Goal: Information Seeking & Learning: Learn about a topic

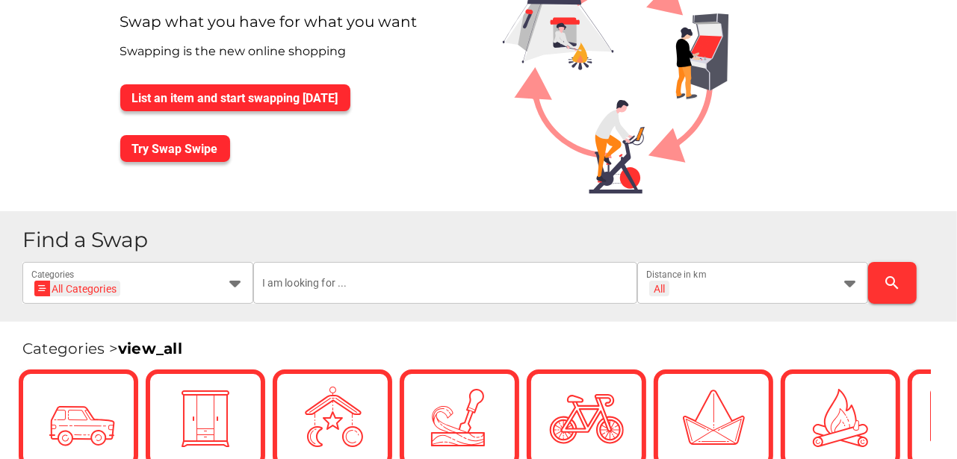
scroll to position [124, 0]
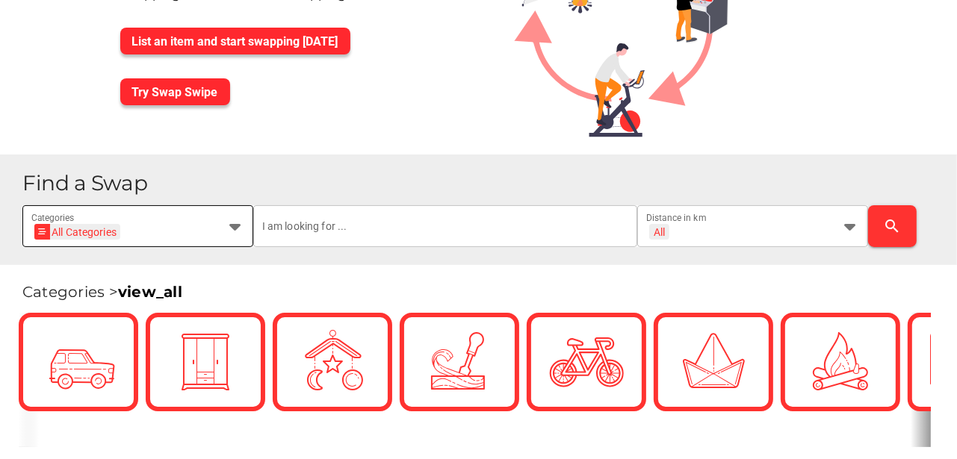
click at [237, 228] on icon at bounding box center [235, 226] width 18 height 18
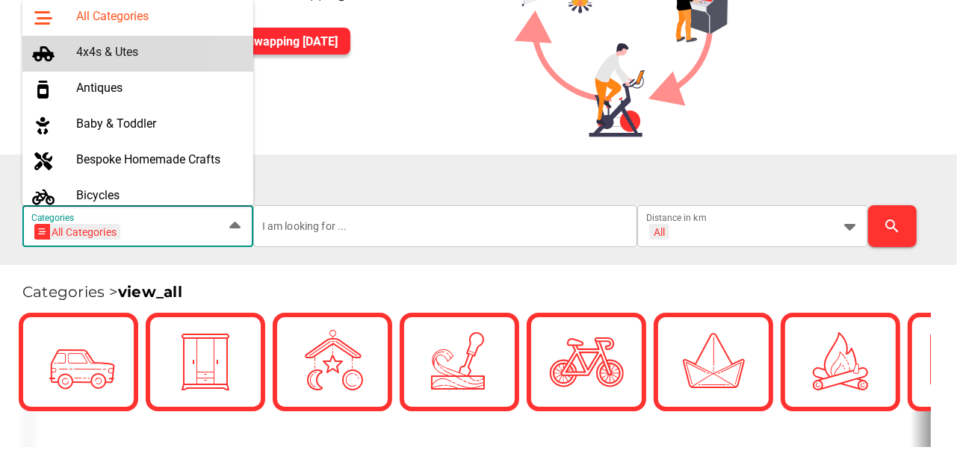
click at [129, 56] on div "4x4s & Utes" at bounding box center [158, 52] width 165 height 14
type input "4x4s & Utes"
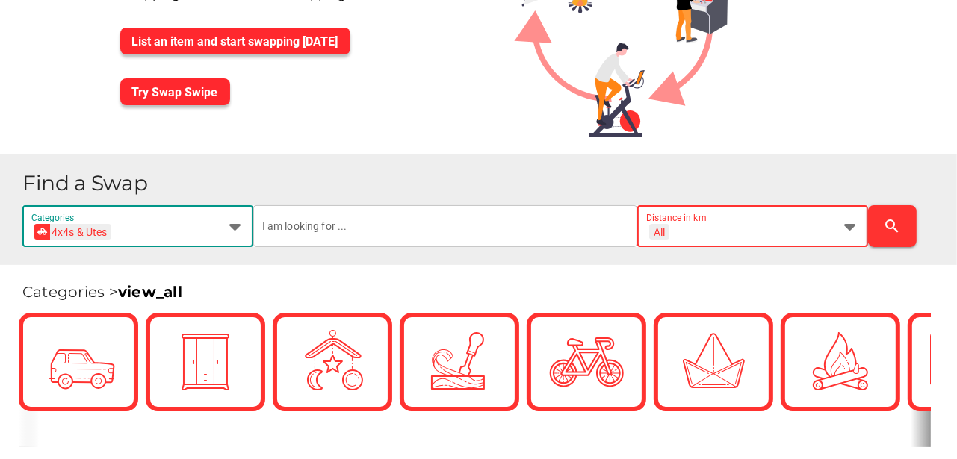
click at [855, 228] on icon at bounding box center [850, 226] width 18 height 18
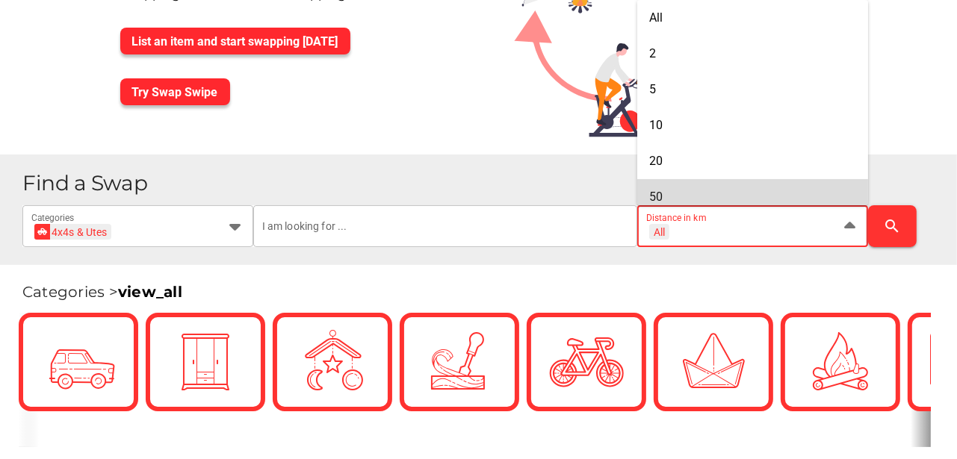
scroll to position [117, 0]
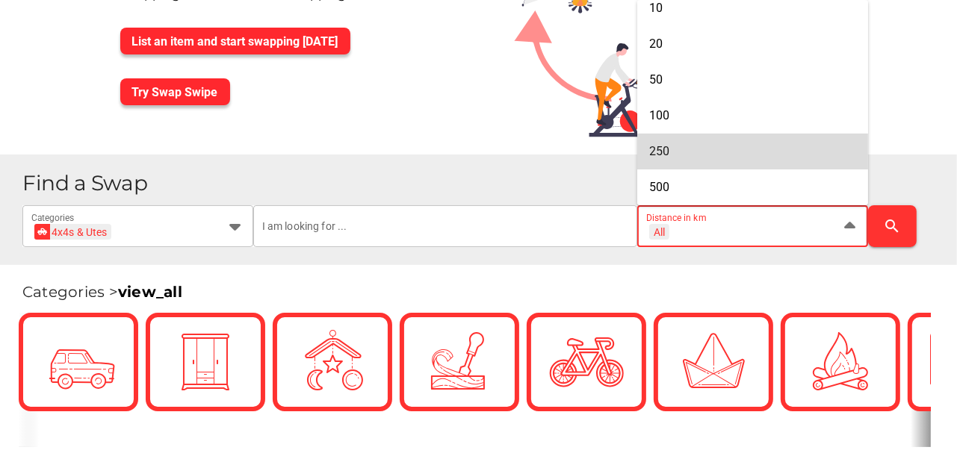
click at [696, 152] on div "250" at bounding box center [752, 151] width 207 height 14
type input "+ 250 km"
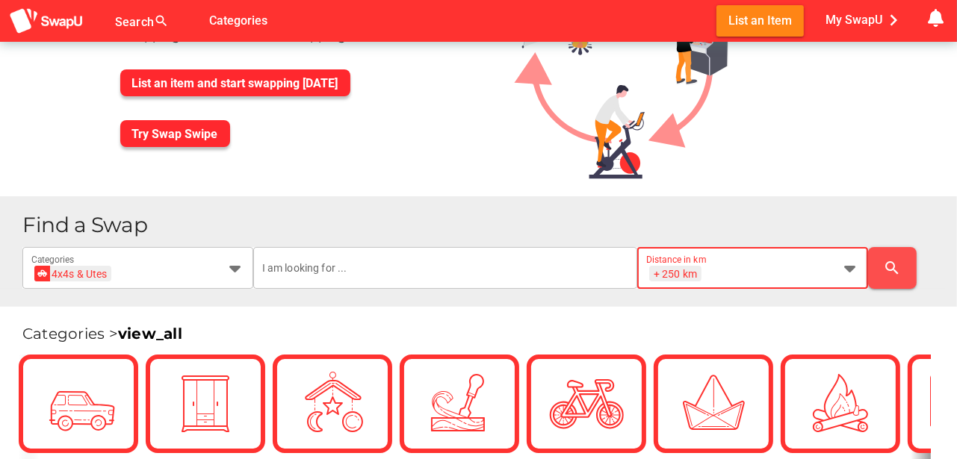
scroll to position [0, 44]
drag, startPoint x: 893, startPoint y: 279, endPoint x: 892, endPoint y: 264, distance: 15.0
click at [892, 264] on div at bounding box center [478, 229] width 957 height 459
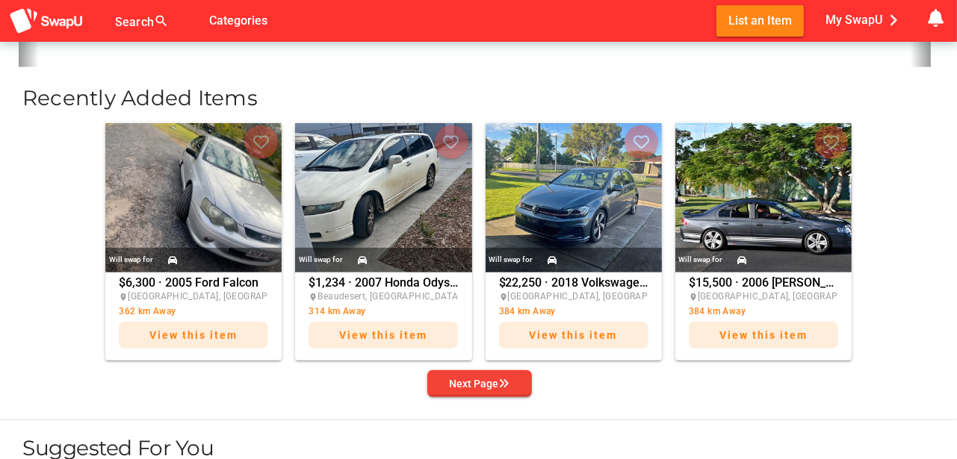
scroll to position [523, 0]
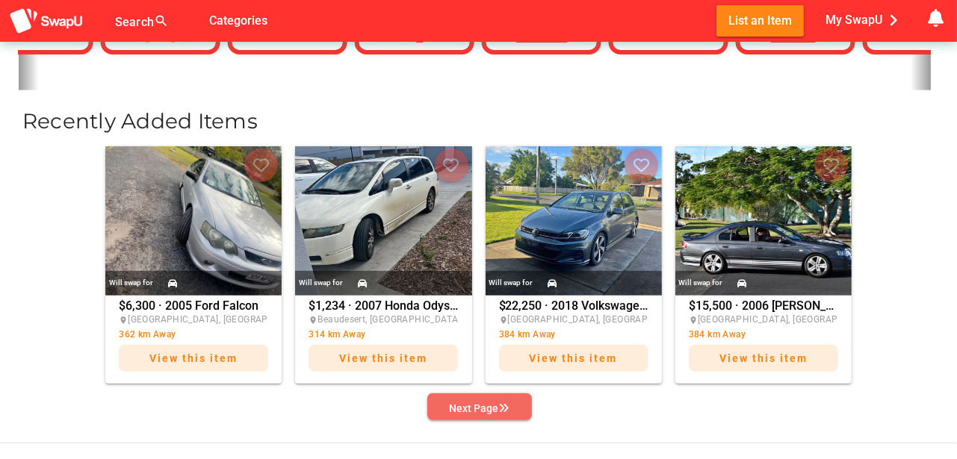
click at [463, 403] on div "Next Page" at bounding box center [480, 409] width 60 height 18
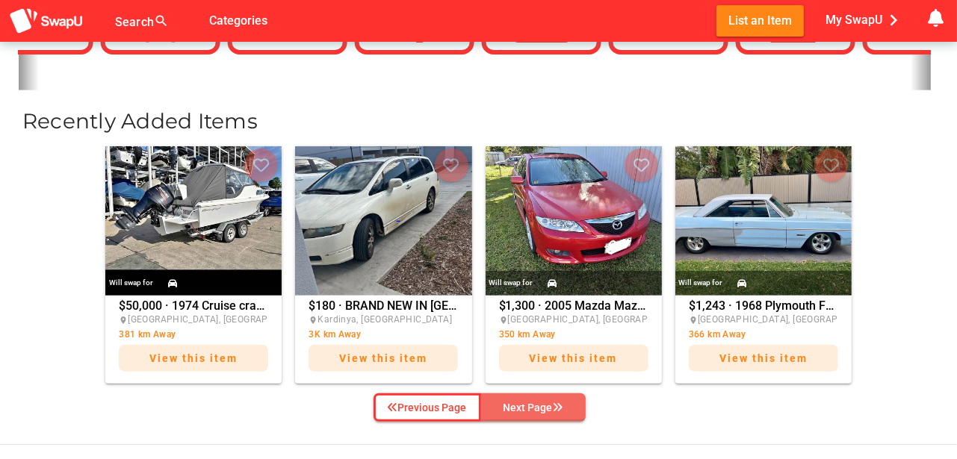
click at [525, 408] on div "Next Page" at bounding box center [534, 408] width 60 height 18
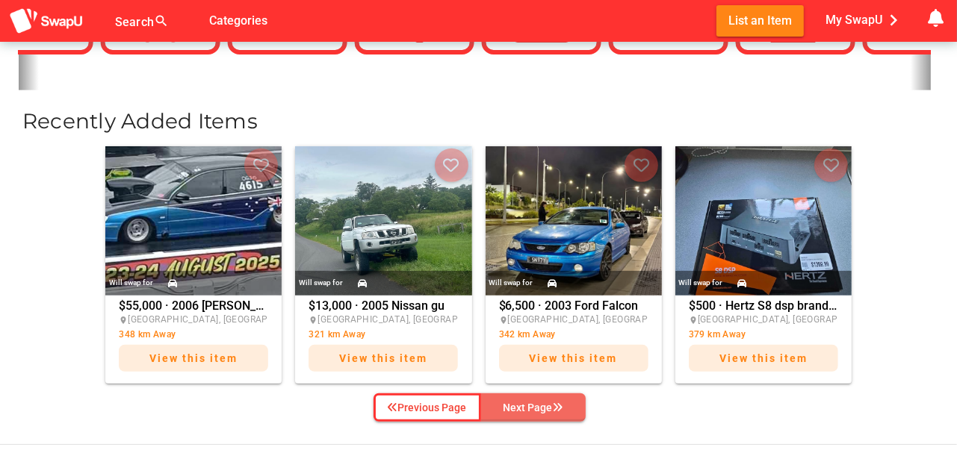
click at [524, 408] on div "Next Page" at bounding box center [534, 408] width 60 height 18
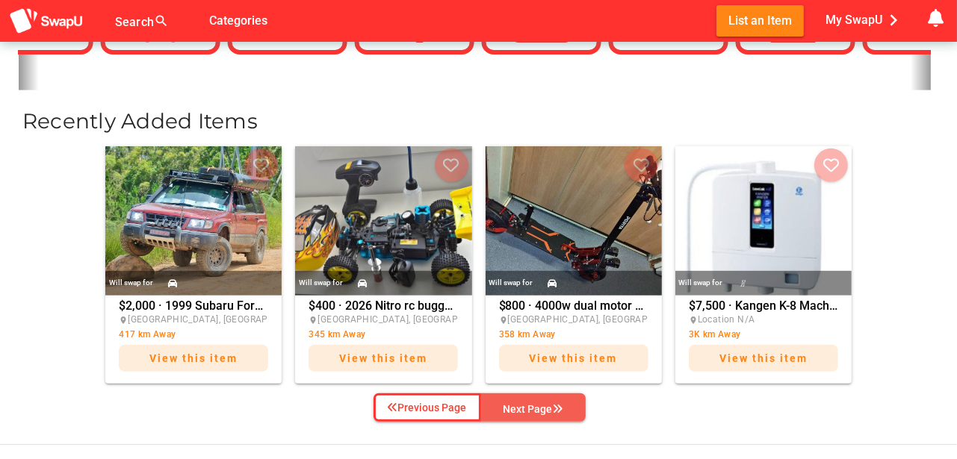
click at [532, 405] on div "Next Page" at bounding box center [534, 409] width 60 height 18
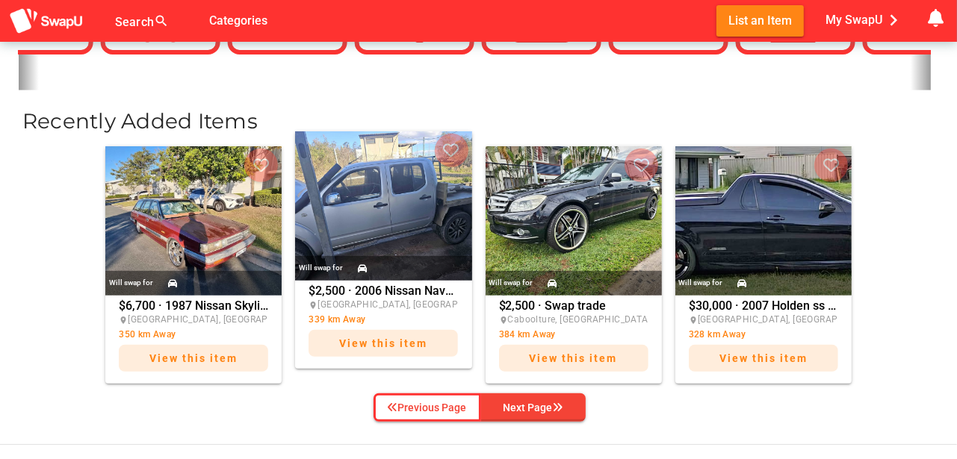
click at [402, 240] on img at bounding box center [383, 205] width 176 height 149
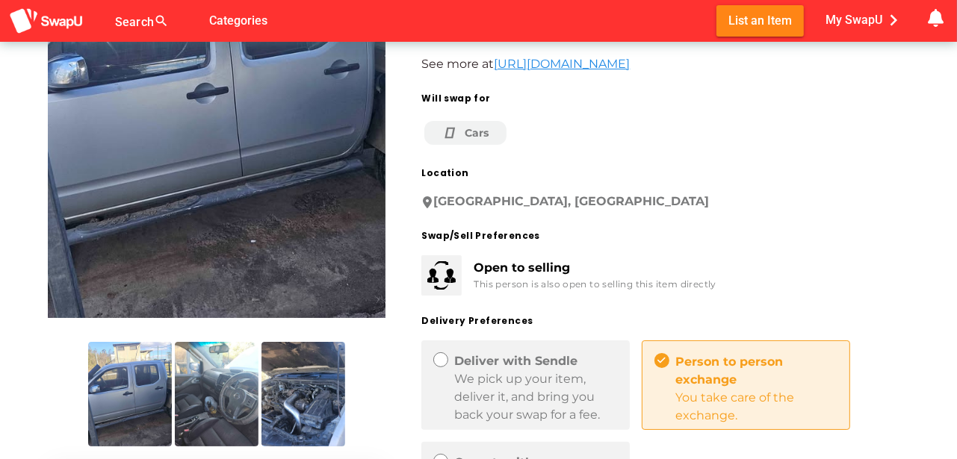
scroll to position [224, 0]
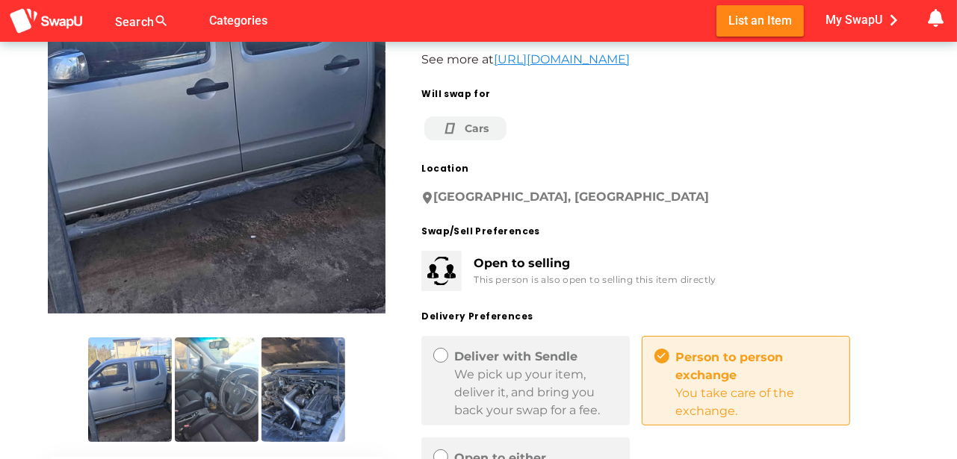
click at [208, 409] on img at bounding box center [217, 390] width 84 height 105
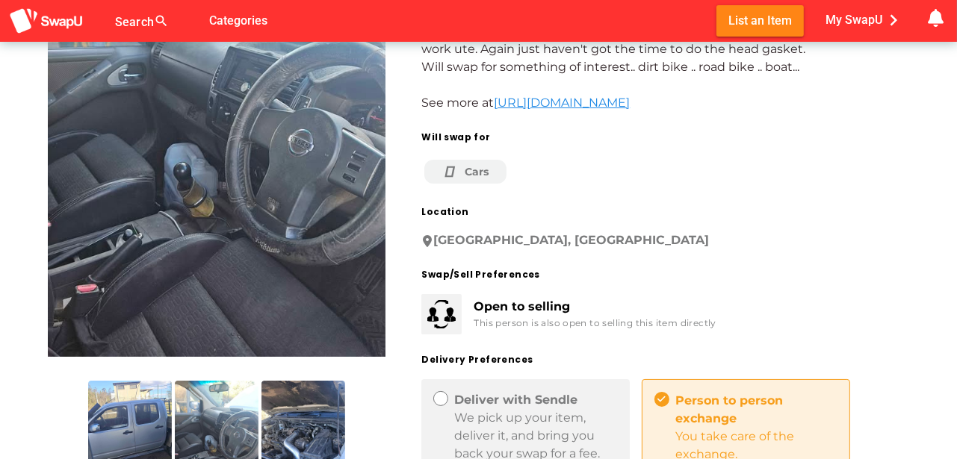
scroll to position [174, 0]
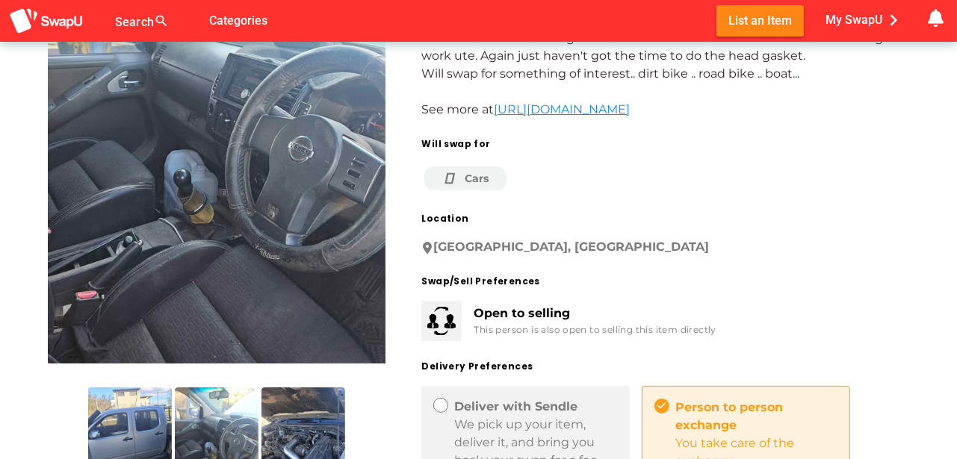
click at [297, 439] on img at bounding box center [303, 440] width 84 height 105
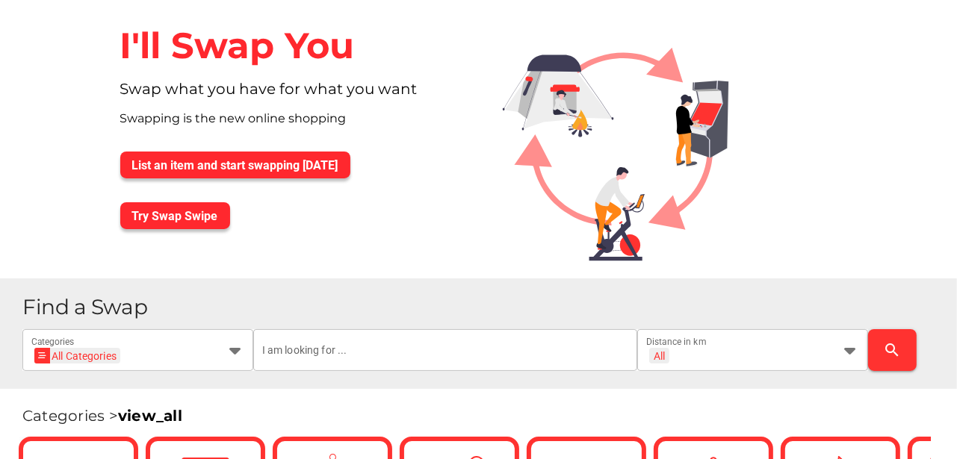
click at [144, 318] on h1 "Find a Swap" at bounding box center [483, 308] width 923 height 22
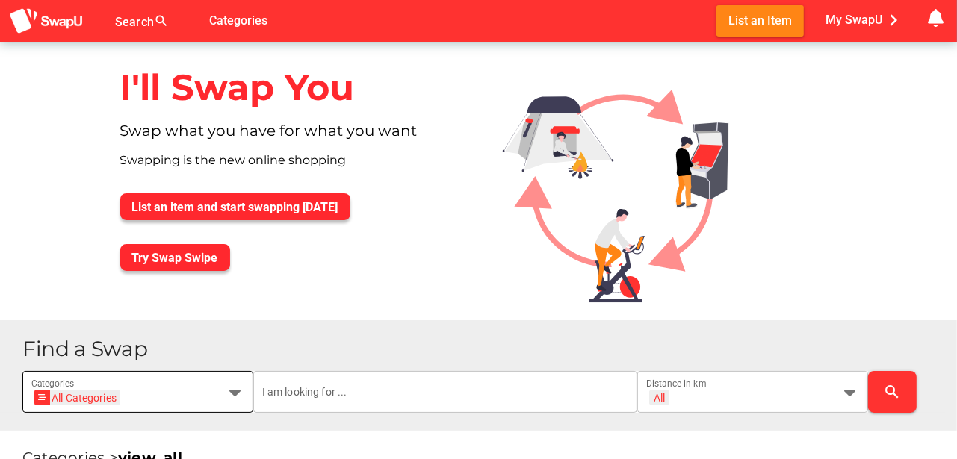
click at [238, 388] on icon at bounding box center [235, 392] width 18 height 18
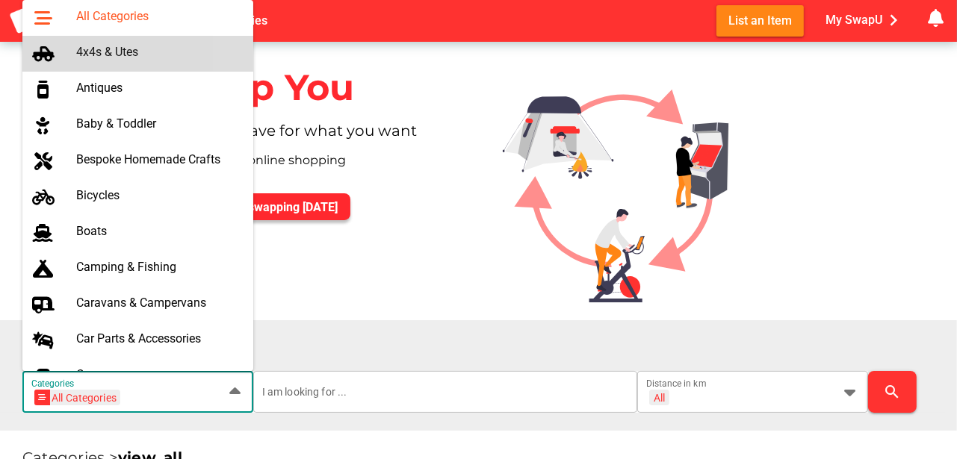
click at [93, 51] on div "4x4s & Utes" at bounding box center [158, 52] width 165 height 14
type input "4x4s & Utes"
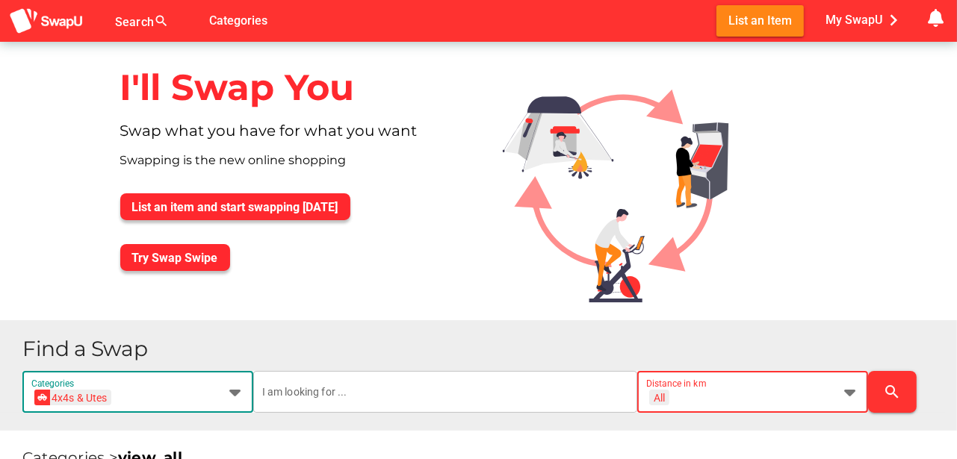
drag, startPoint x: 852, startPoint y: 389, endPoint x: 838, endPoint y: 388, distance: 14.3
click at [850, 388] on icon at bounding box center [850, 392] width 18 height 18
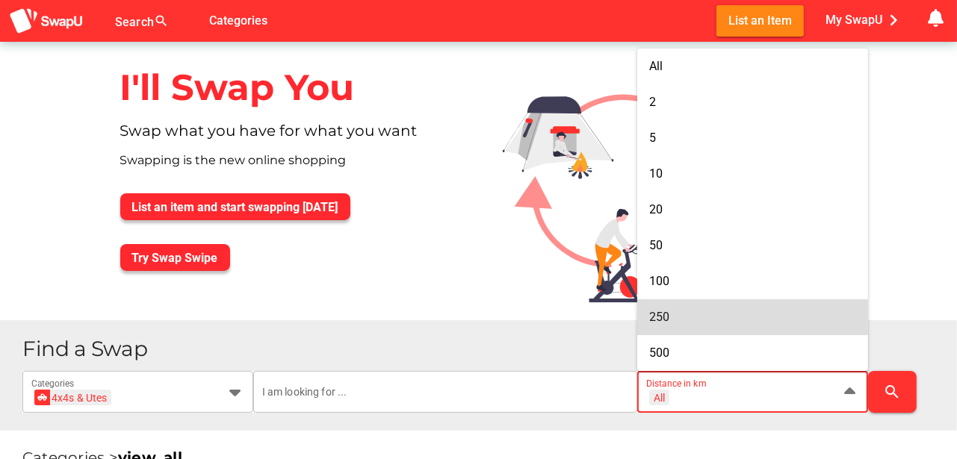
drag, startPoint x: 684, startPoint y: 320, endPoint x: 709, endPoint y: 320, distance: 24.7
click at [687, 320] on div "250" at bounding box center [752, 317] width 207 height 14
type input "+ 250 km"
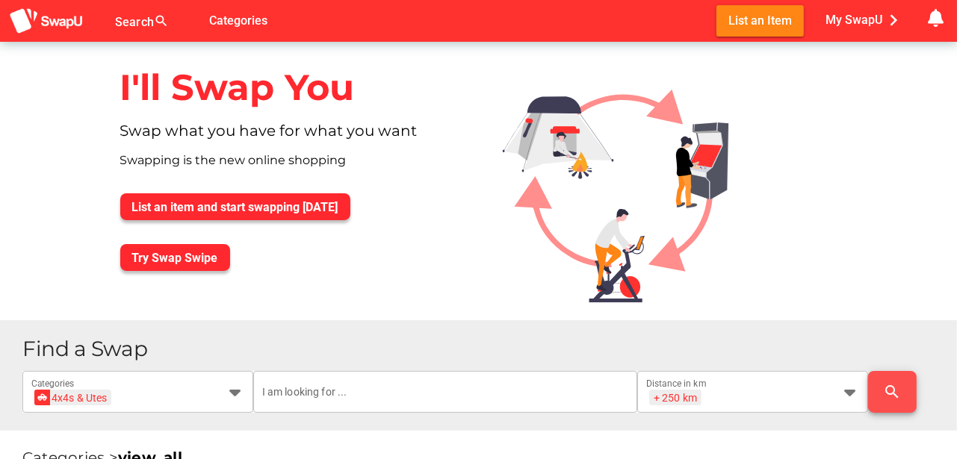
click at [890, 388] on icon "search" at bounding box center [893, 392] width 18 height 18
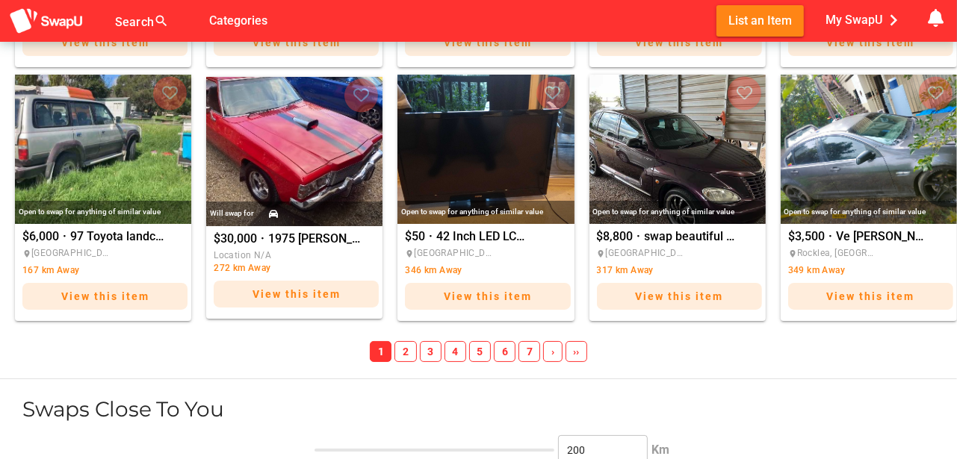
scroll to position [1718, 0]
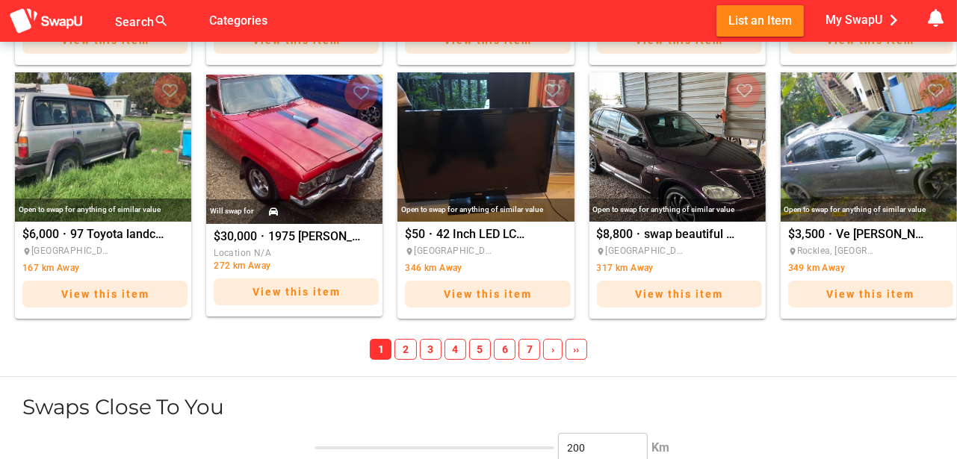
click at [410, 345] on span "2" at bounding box center [405, 349] width 22 height 21
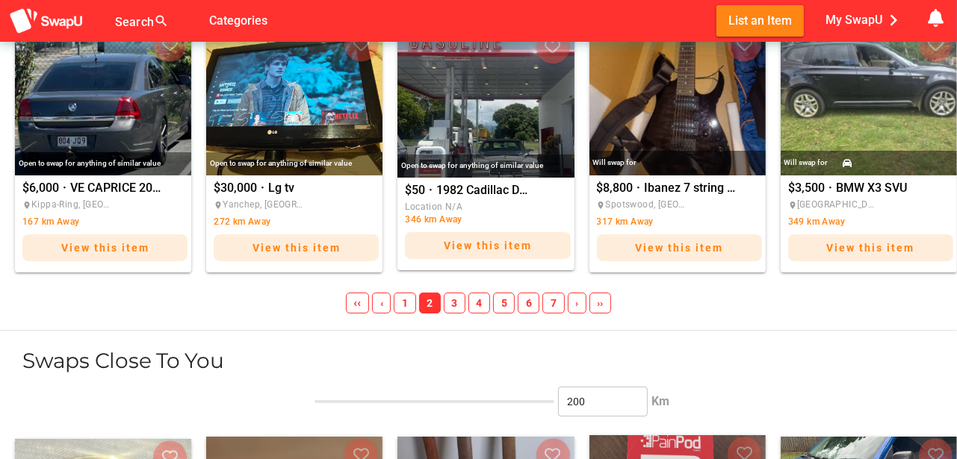
scroll to position [1768, 0]
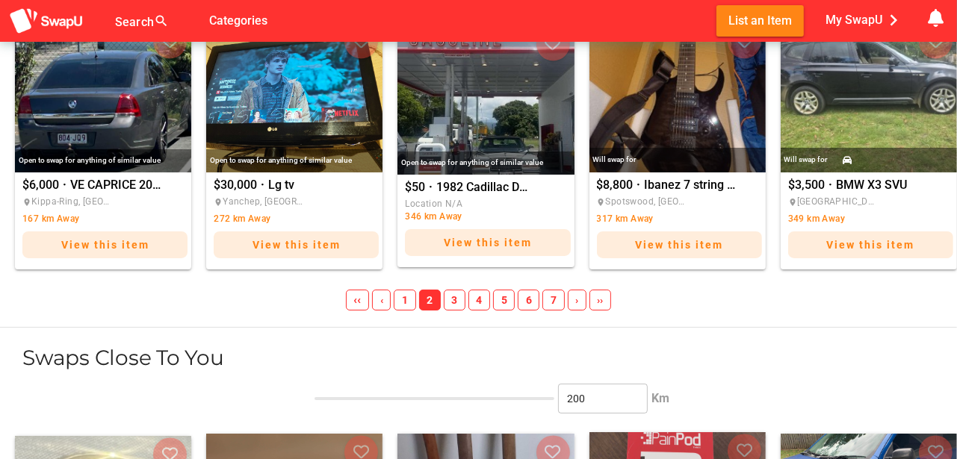
click at [459, 297] on span "3" at bounding box center [455, 300] width 22 height 21
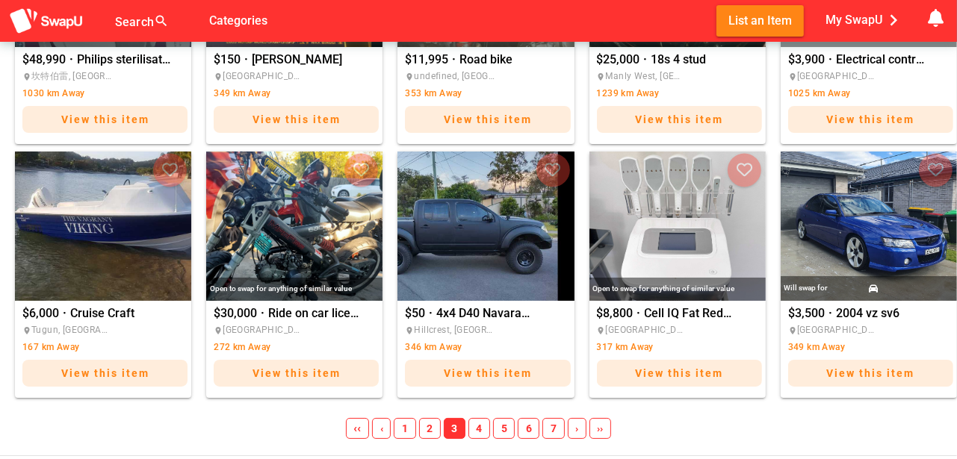
scroll to position [1644, 0]
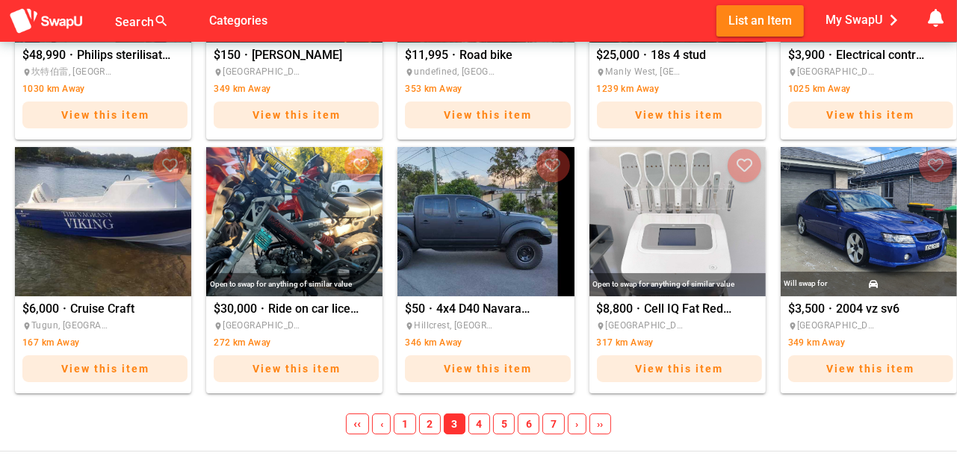
click at [482, 424] on span "4" at bounding box center [479, 424] width 22 height 21
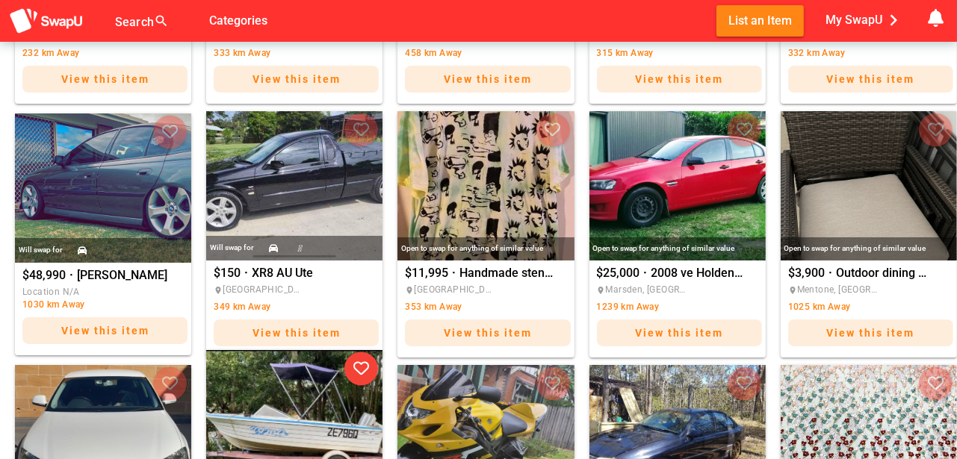
scroll to position [1421, 0]
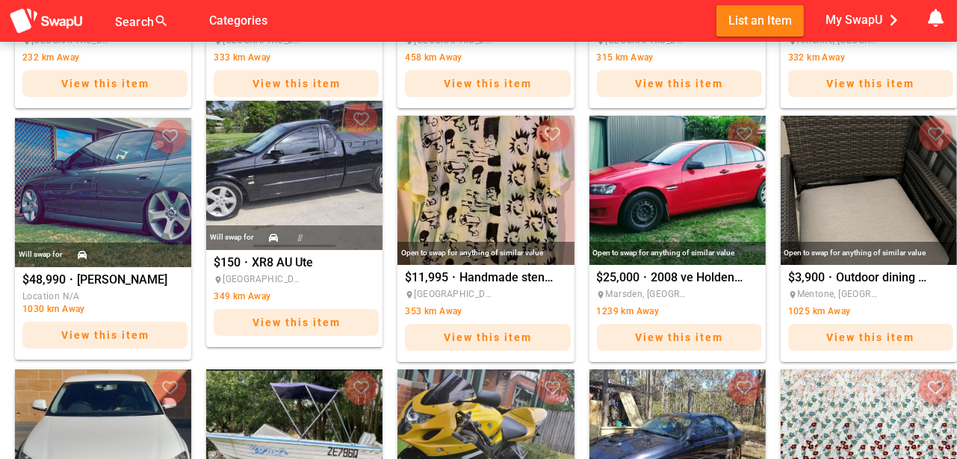
click at [288, 196] on img "XR8 AU Ute" at bounding box center [294, 175] width 176 height 149
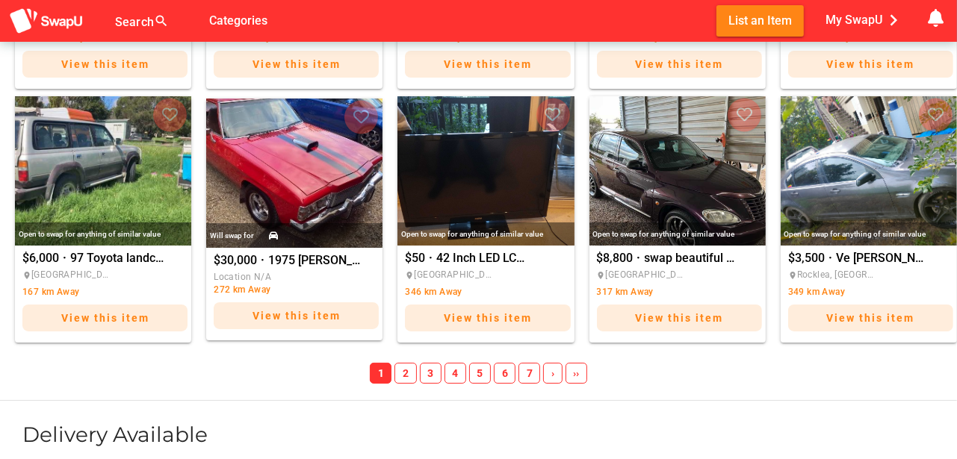
scroll to position [2889, 0]
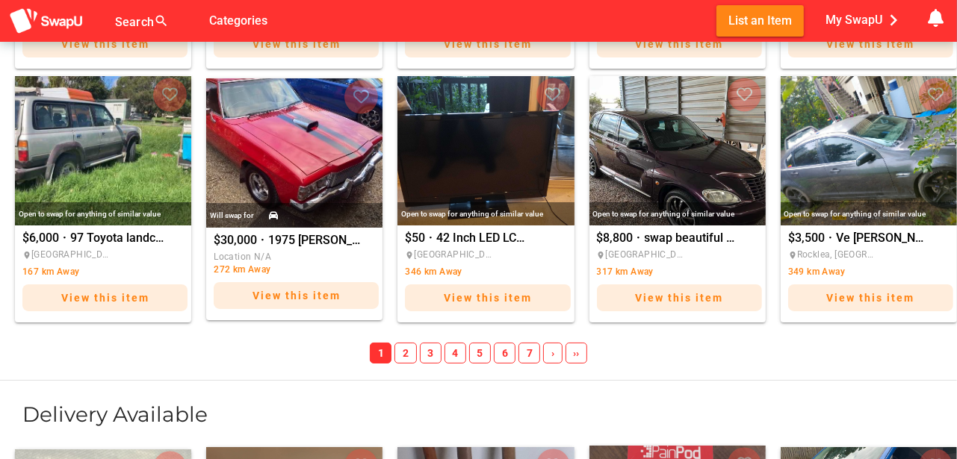
click at [456, 354] on span "4" at bounding box center [456, 353] width 22 height 21
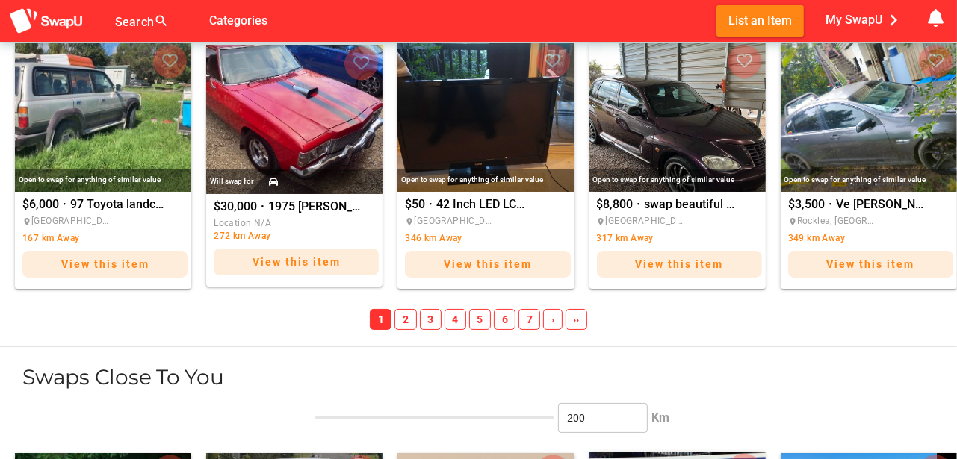
scroll to position [1766, 0]
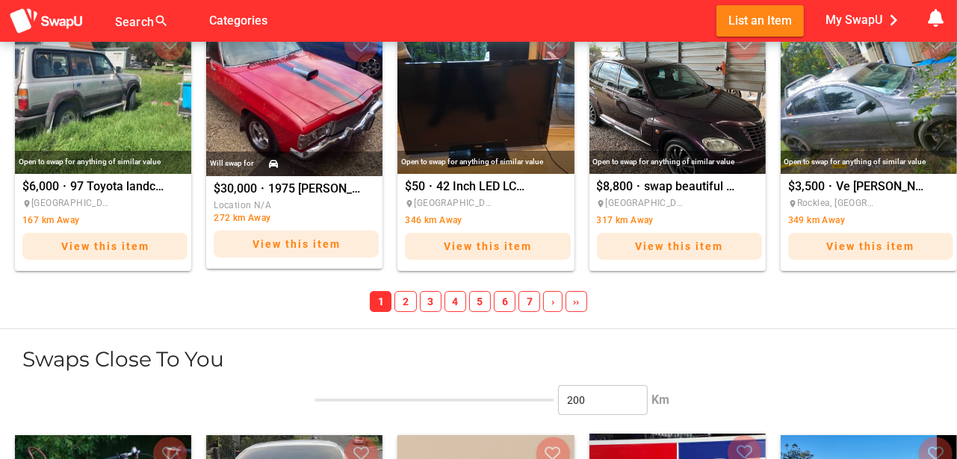
click at [481, 299] on span "5" at bounding box center [480, 301] width 22 height 21
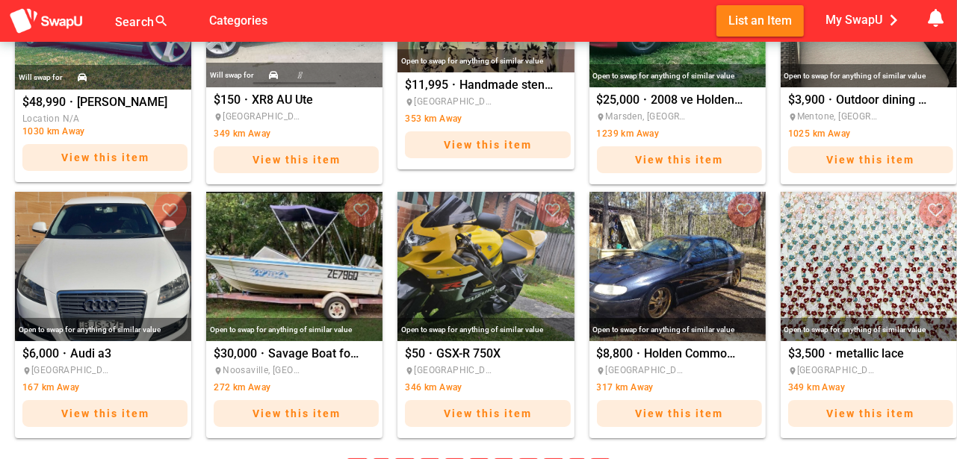
scroll to position [2837, 0]
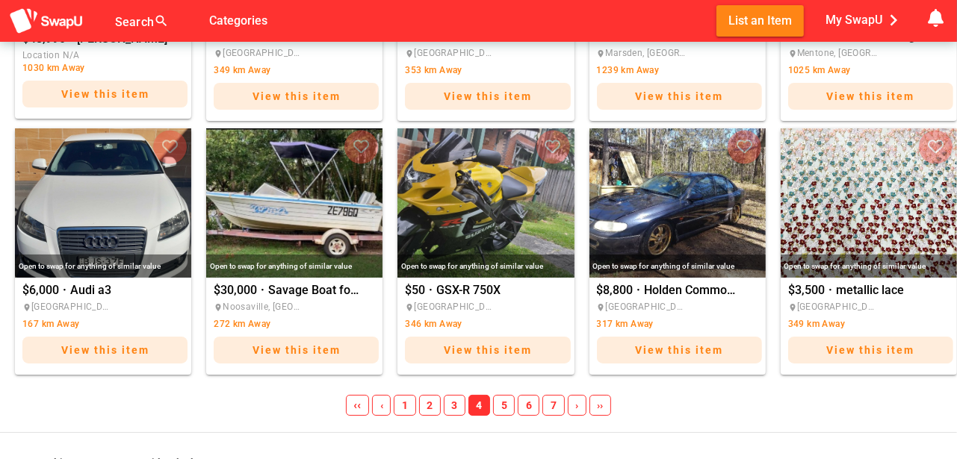
click at [504, 403] on span "5" at bounding box center [504, 405] width 22 height 21
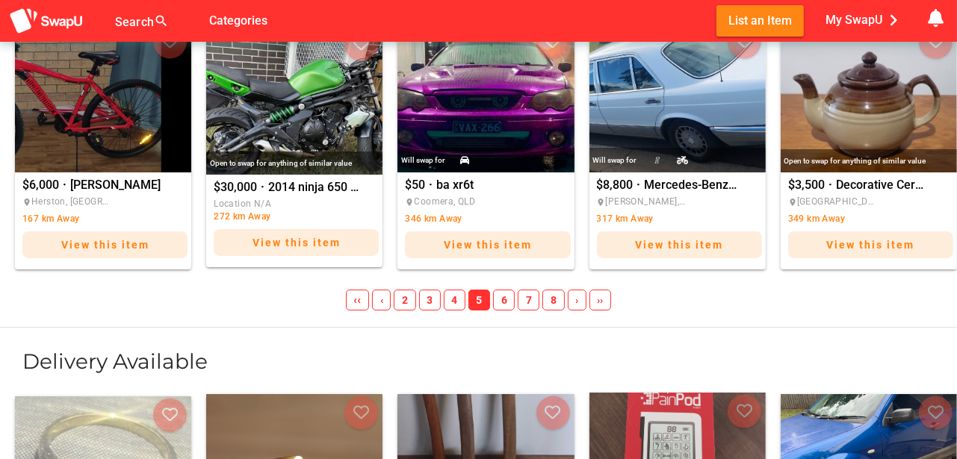
scroll to position [2959, 0]
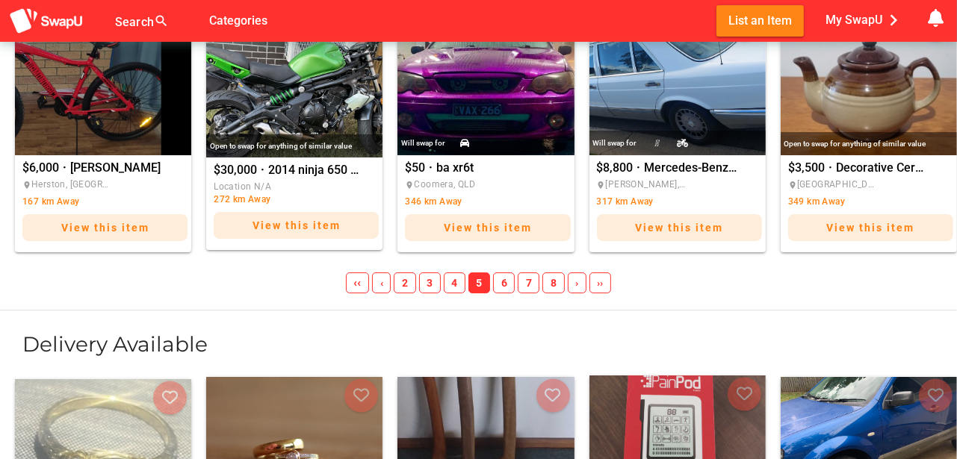
click at [506, 279] on span "6" at bounding box center [504, 283] width 22 height 21
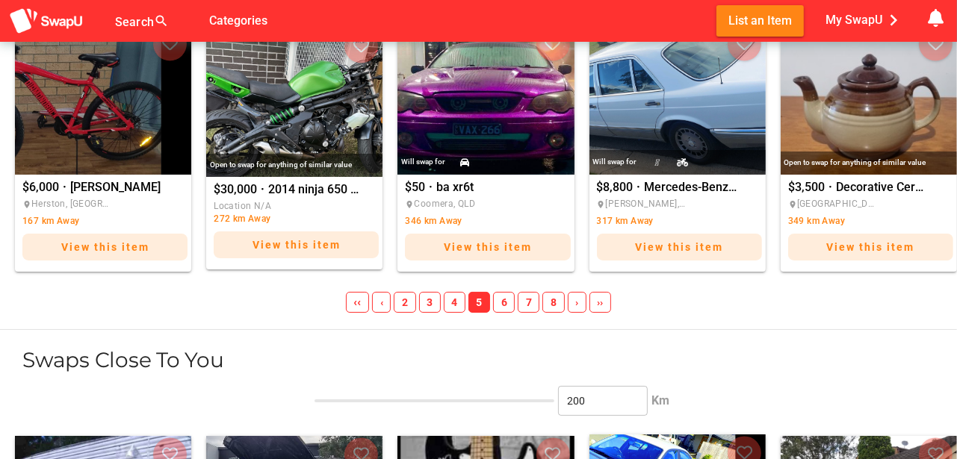
scroll to position [1764, 0]
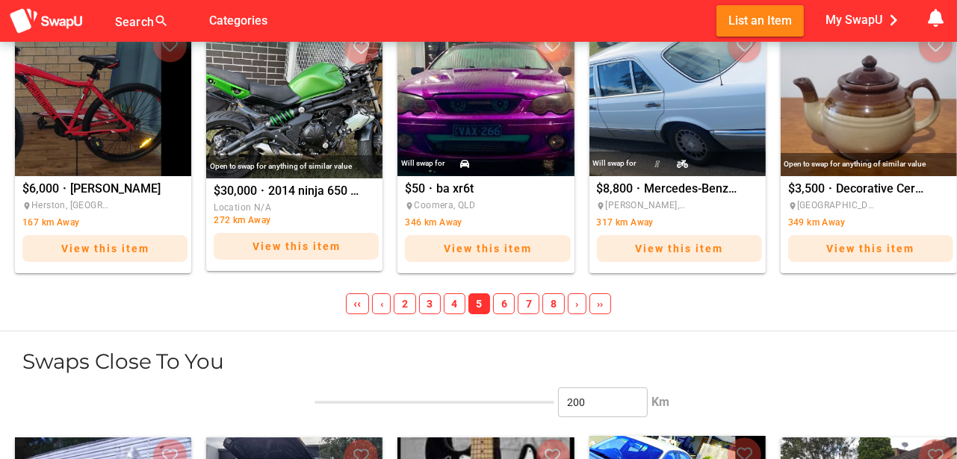
click at [529, 301] on span "7" at bounding box center [529, 304] width 22 height 21
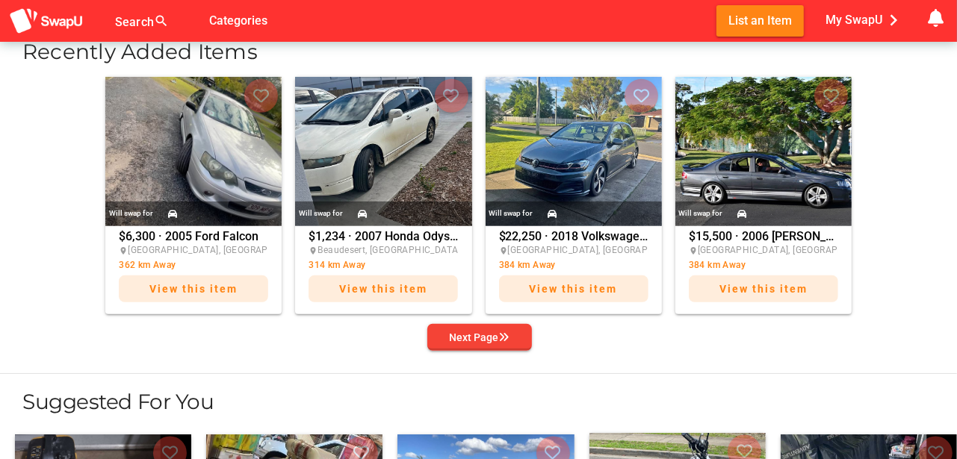
scroll to position [593, 0]
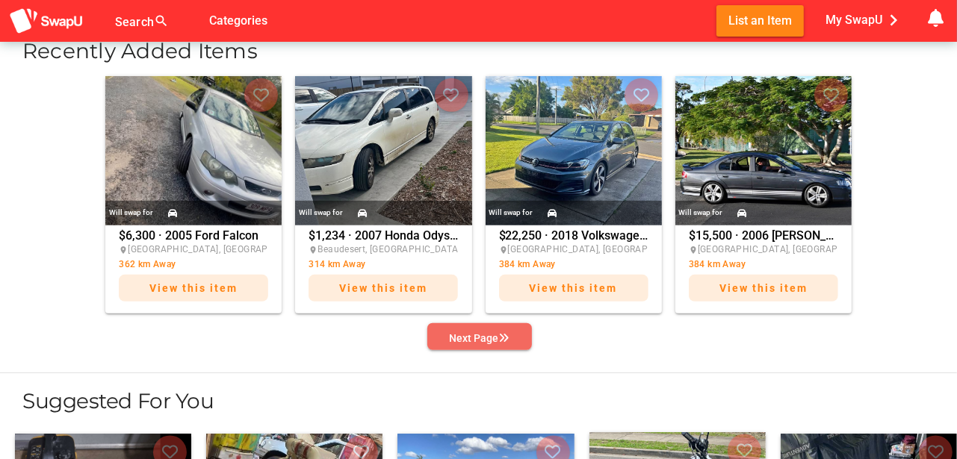
click at [481, 341] on div "Next Page" at bounding box center [480, 338] width 60 height 18
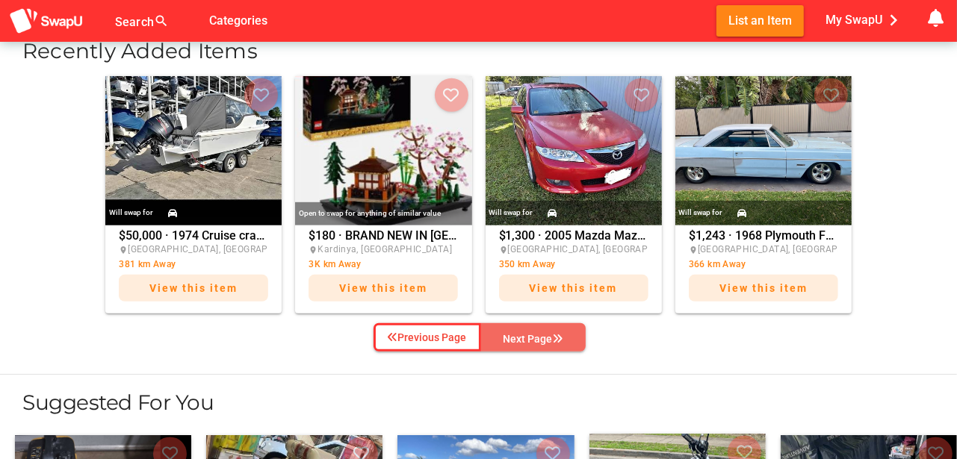
click at [482, 339] on button "Next Page" at bounding box center [533, 337] width 105 height 28
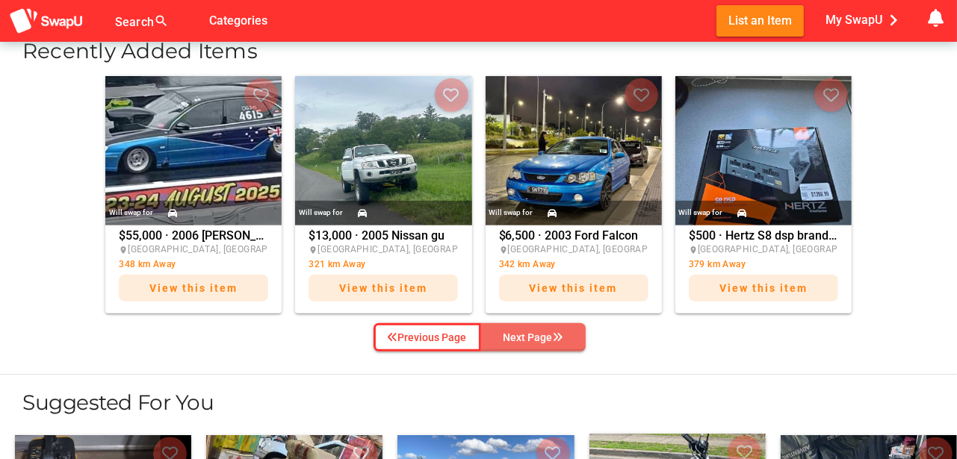
click at [507, 340] on div "Next Page" at bounding box center [534, 338] width 60 height 18
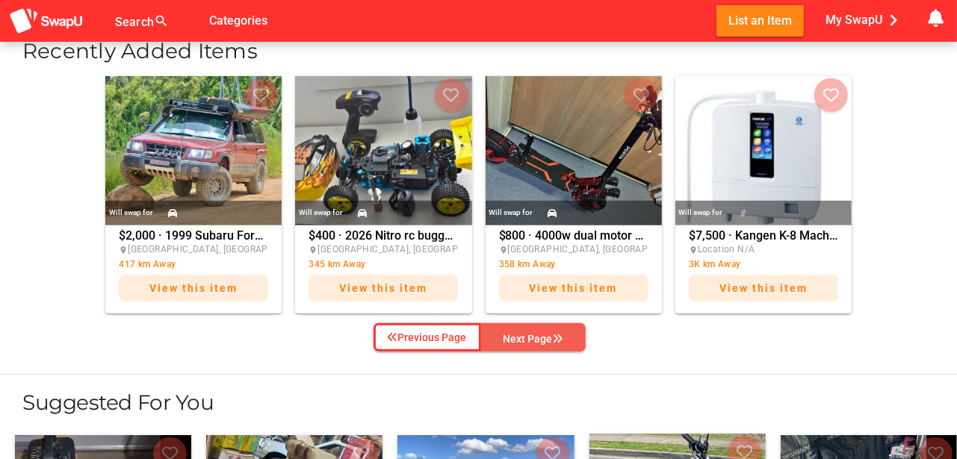
click at [538, 341] on div "Next Page" at bounding box center [534, 339] width 60 height 18
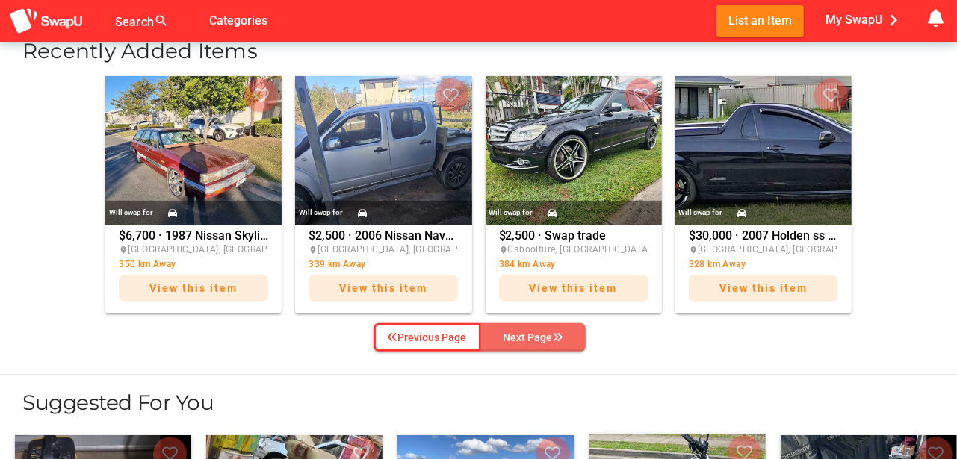
click at [538, 341] on div "Next Page" at bounding box center [534, 338] width 60 height 18
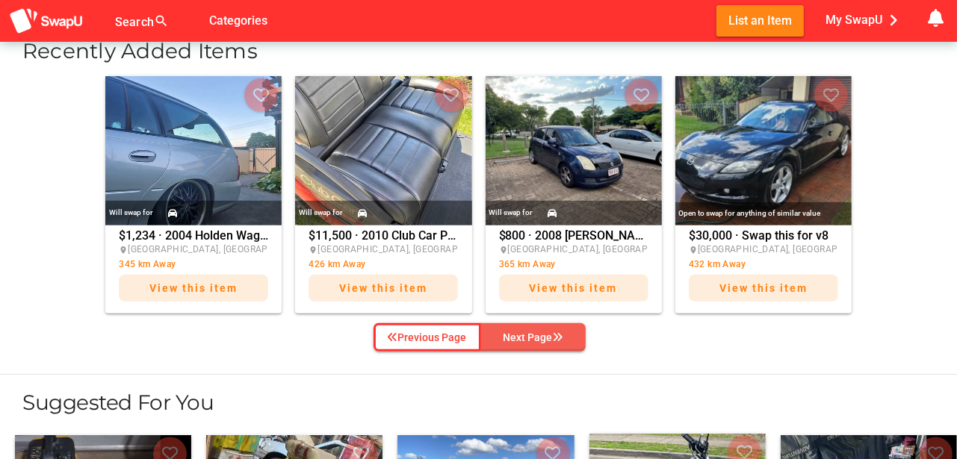
click at [538, 330] on div "Next Page" at bounding box center [534, 338] width 60 height 18
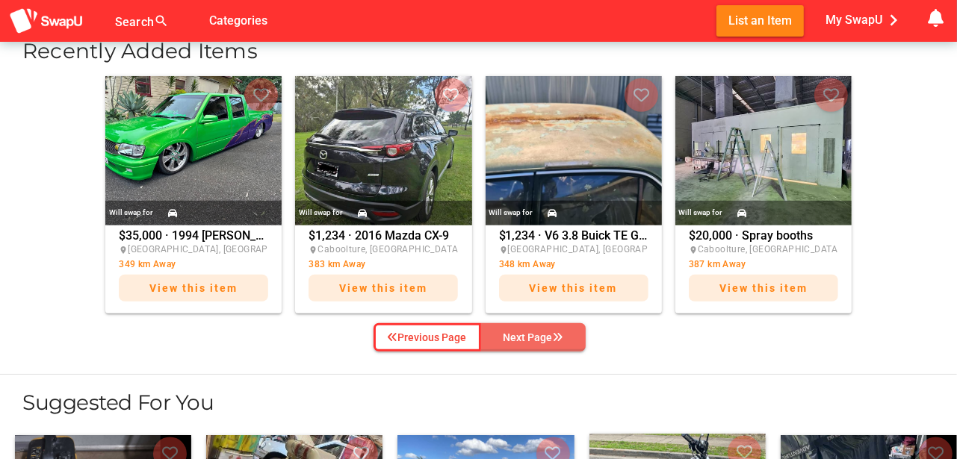
click at [538, 330] on div "Next Page" at bounding box center [534, 338] width 60 height 18
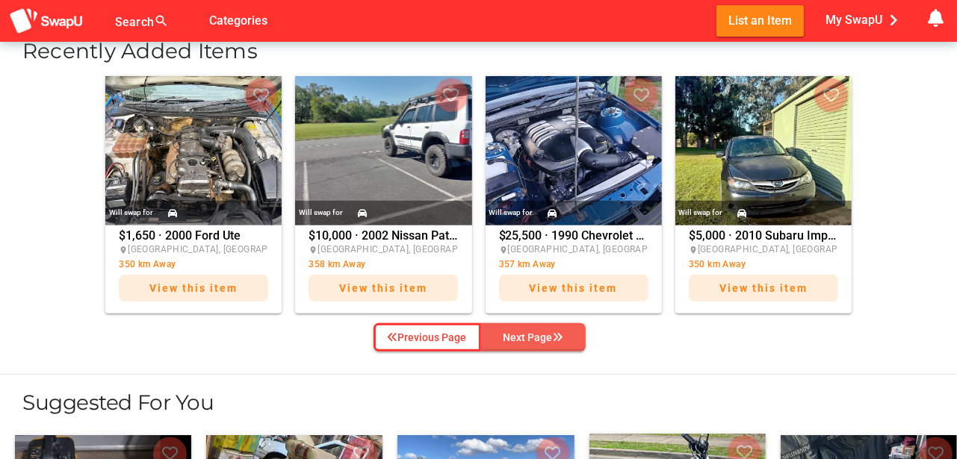
click at [538, 330] on div "Next Page" at bounding box center [534, 338] width 60 height 18
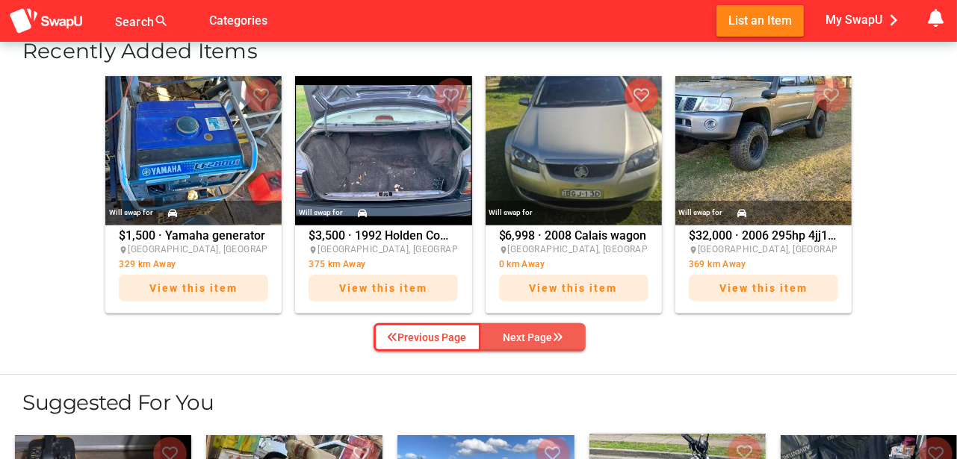
click at [538, 332] on div "Next Page" at bounding box center [534, 338] width 60 height 18
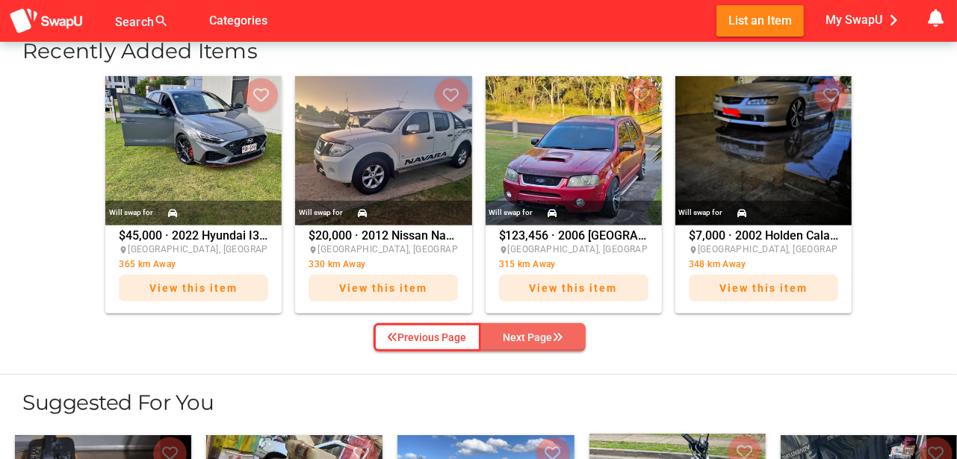
click at [538, 332] on div "Next Page" at bounding box center [534, 338] width 60 height 18
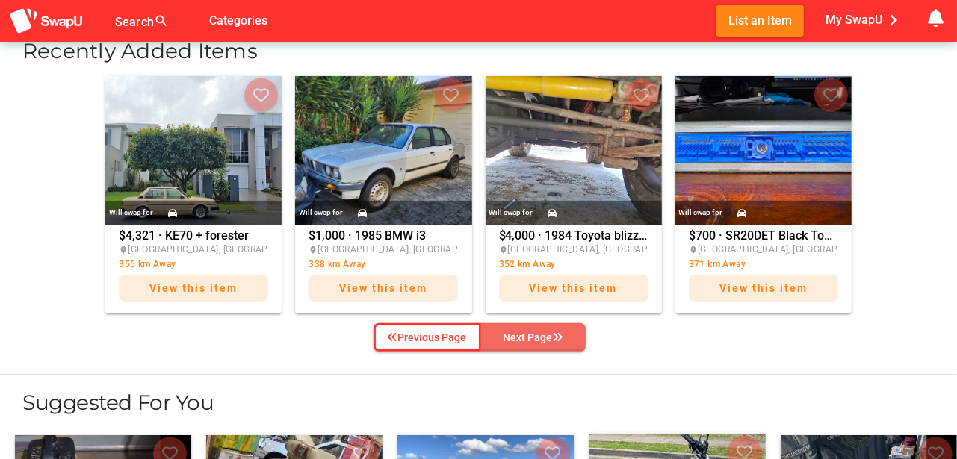
click at [538, 332] on div "Next Page" at bounding box center [534, 338] width 60 height 18
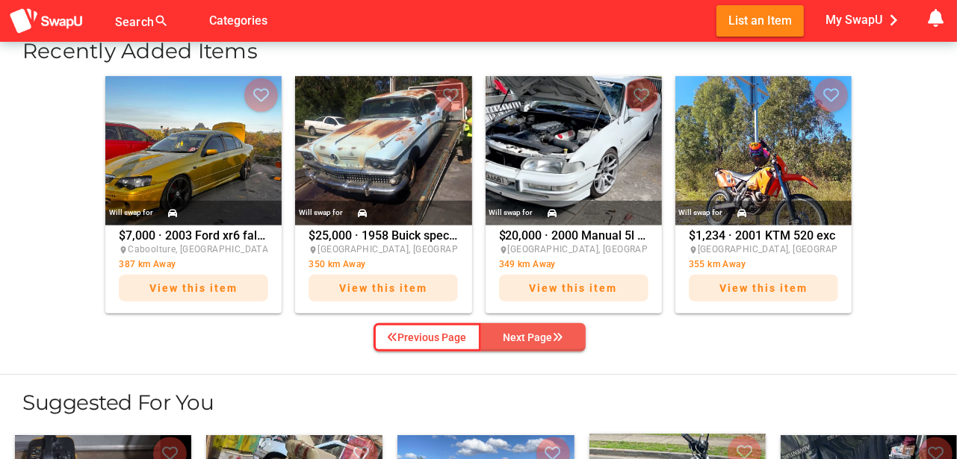
click at [538, 332] on div "Next Page" at bounding box center [534, 338] width 60 height 18
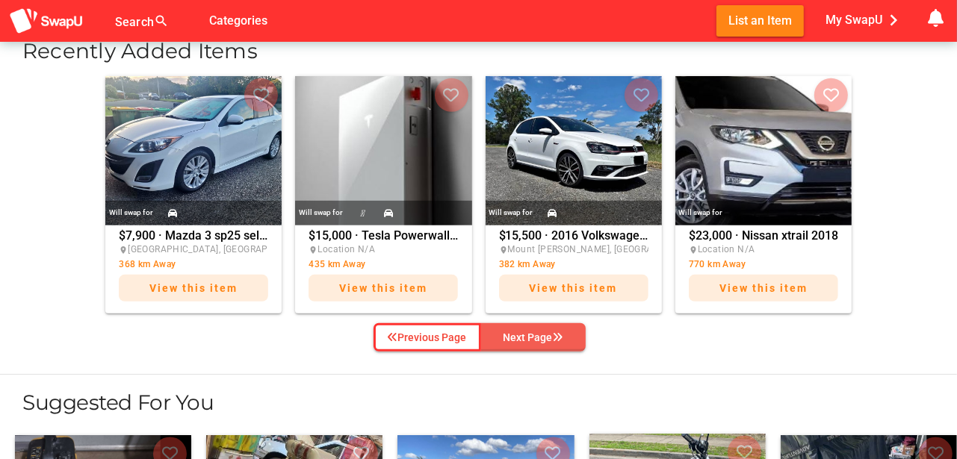
click at [538, 332] on div "Next Page" at bounding box center [534, 338] width 60 height 18
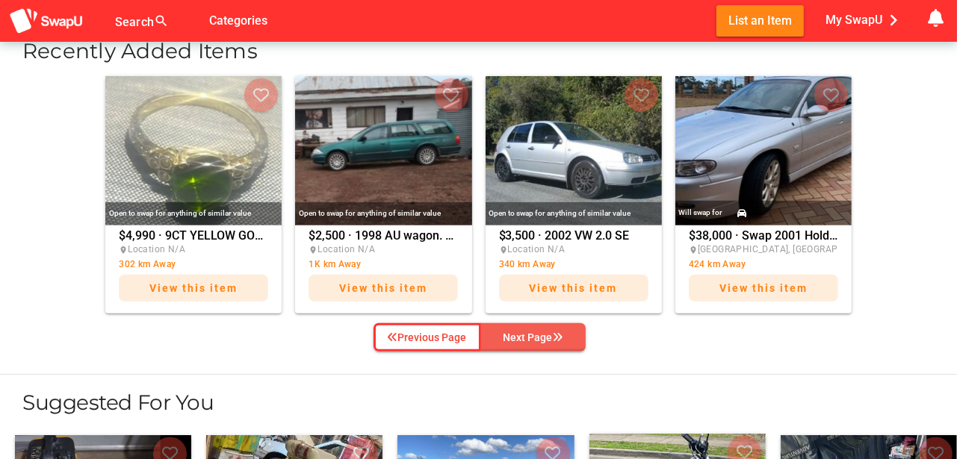
click at [538, 332] on div "Next Page" at bounding box center [534, 338] width 60 height 18
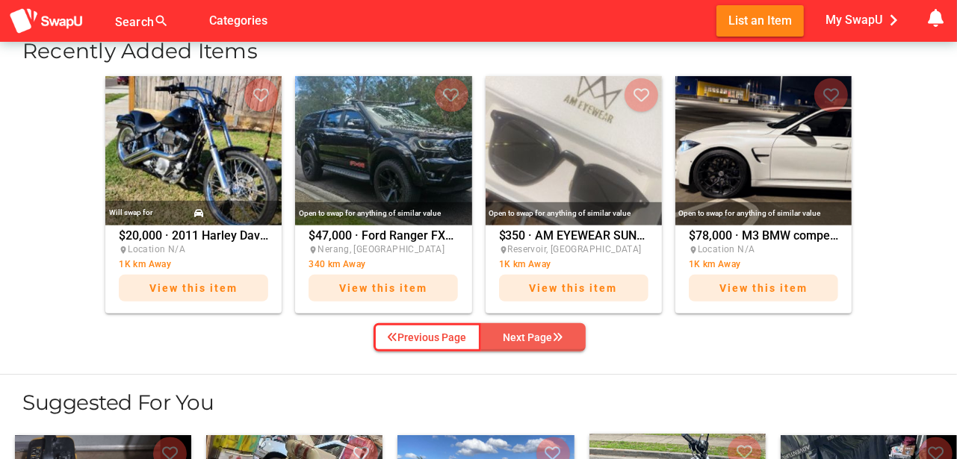
click at [538, 332] on div "Next Page" at bounding box center [534, 338] width 60 height 18
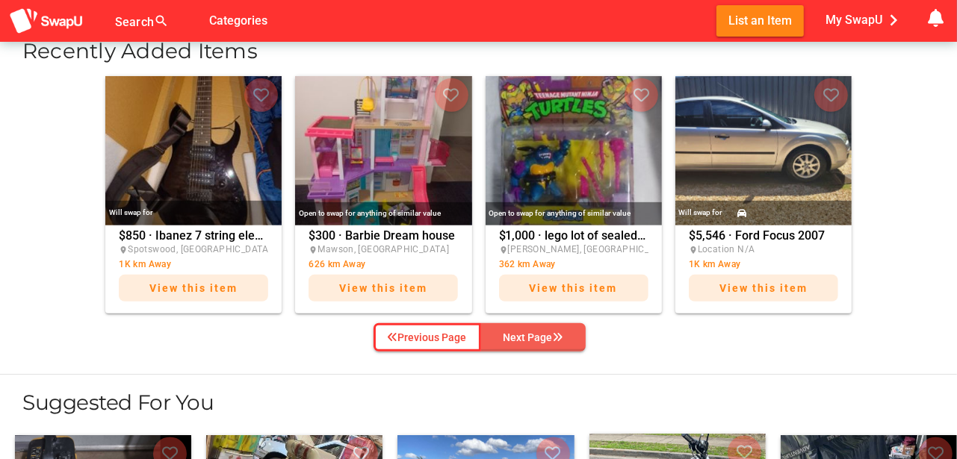
click at [538, 333] on div "Next Page" at bounding box center [534, 338] width 60 height 18
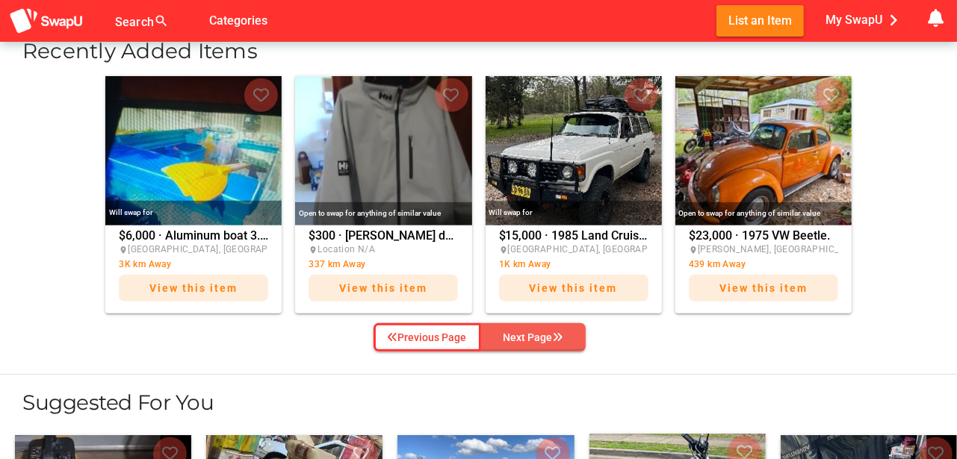
click at [538, 333] on div "Next Page" at bounding box center [534, 338] width 60 height 18
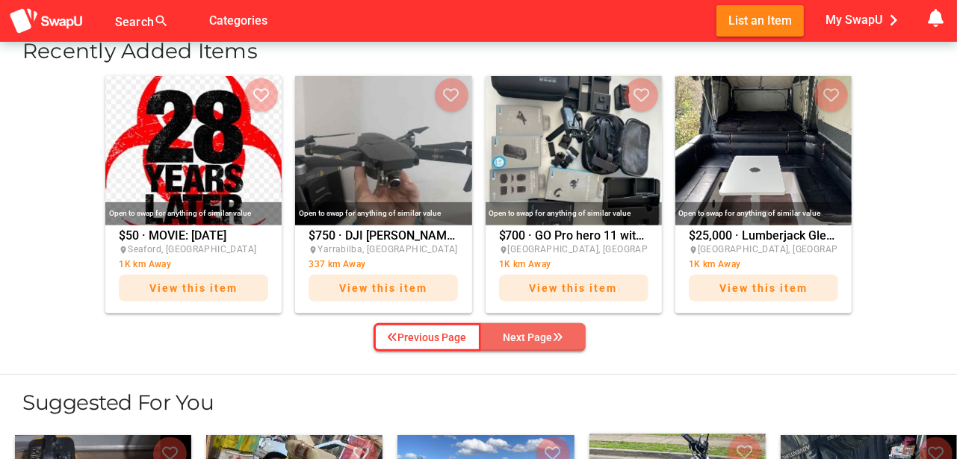
click at [538, 333] on div "Next Page" at bounding box center [534, 338] width 60 height 18
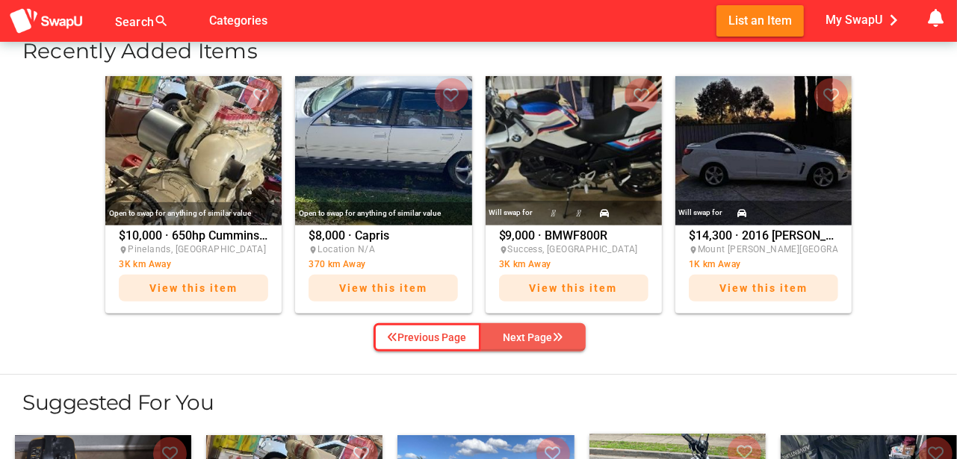
click at [536, 333] on div "Next Page" at bounding box center [534, 338] width 60 height 18
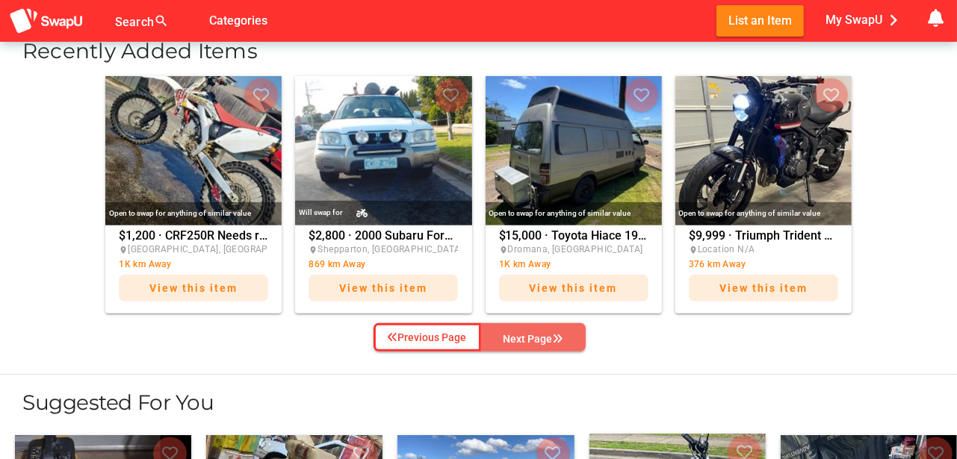
click at [536, 333] on div "Next Page" at bounding box center [534, 339] width 60 height 18
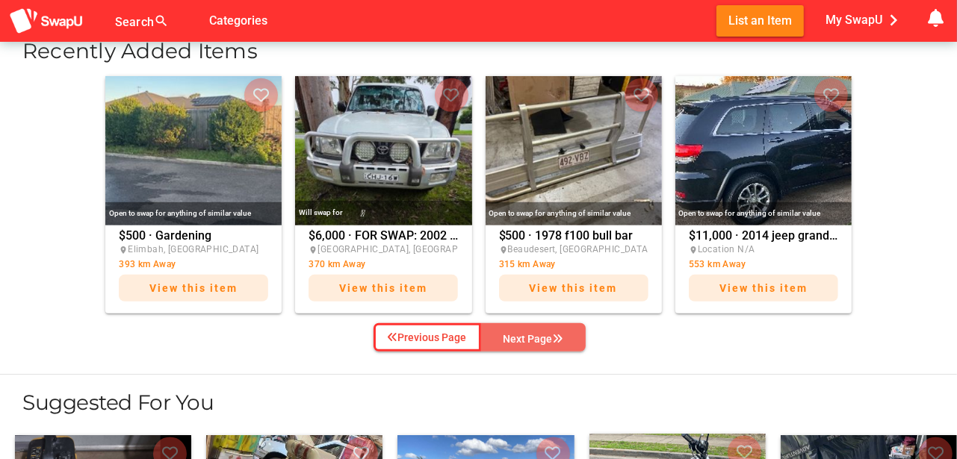
click at [536, 333] on div "Next Page" at bounding box center [534, 339] width 60 height 18
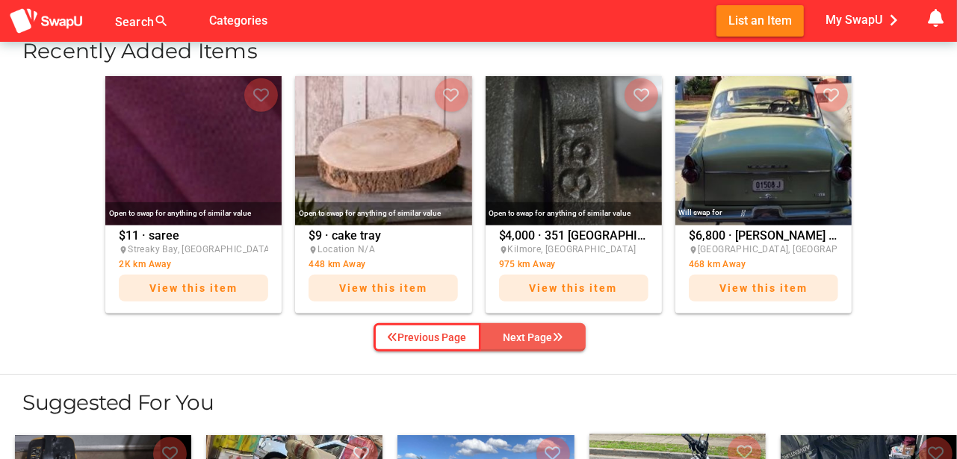
click at [536, 333] on div "Next Page" at bounding box center [534, 338] width 60 height 18
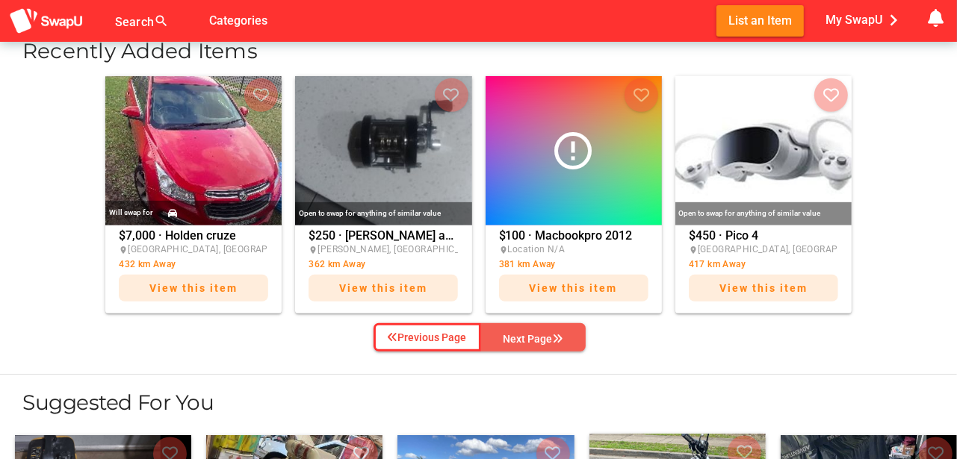
click at [538, 330] on div "Next Page" at bounding box center [534, 339] width 60 height 18
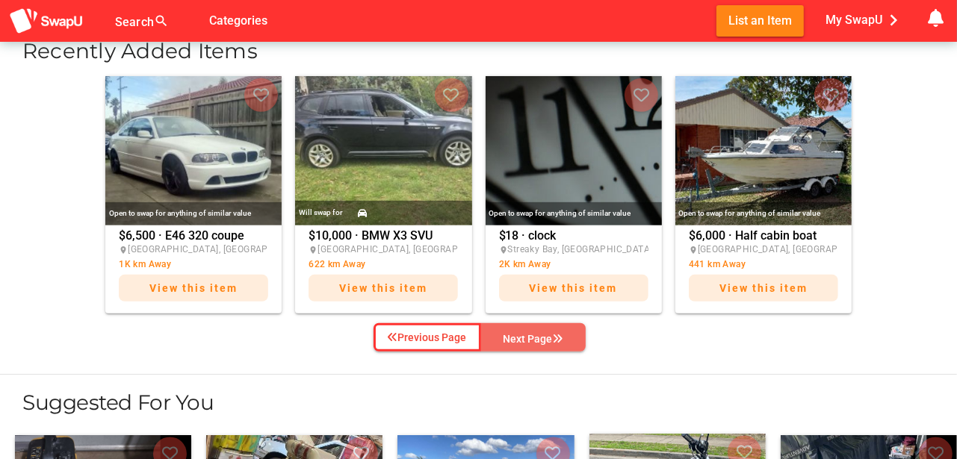
click at [538, 330] on div "Next Page" at bounding box center [534, 339] width 60 height 18
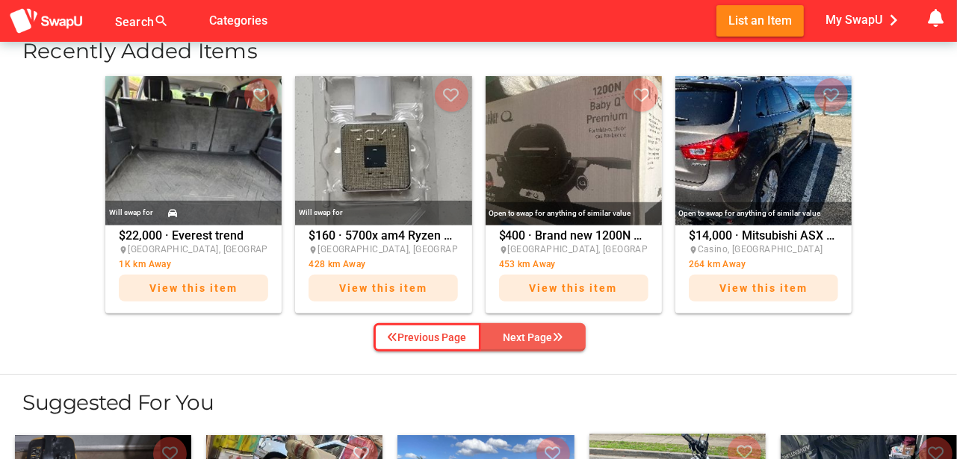
click at [538, 330] on div "Next Page" at bounding box center [534, 338] width 60 height 18
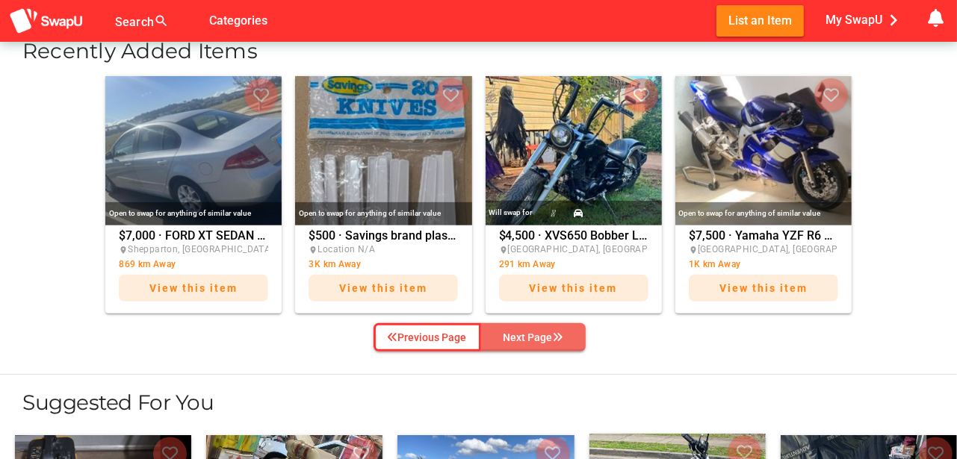
click at [538, 330] on div "Next Page" at bounding box center [534, 338] width 60 height 18
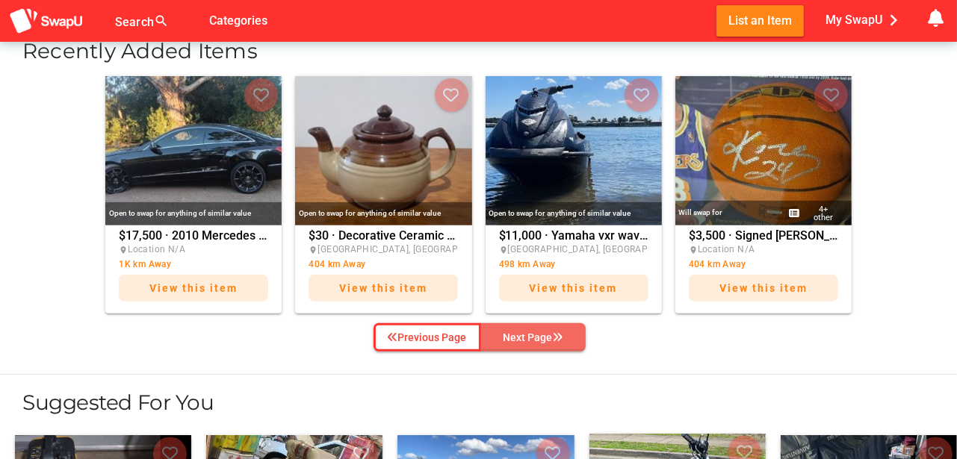
click at [538, 330] on div "Next Page" at bounding box center [534, 338] width 60 height 18
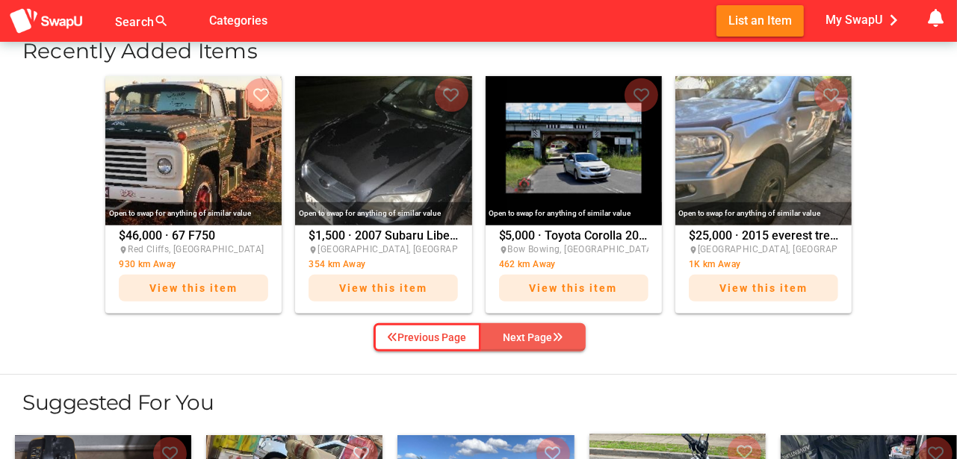
click at [538, 330] on div "Next Page" at bounding box center [534, 338] width 60 height 18
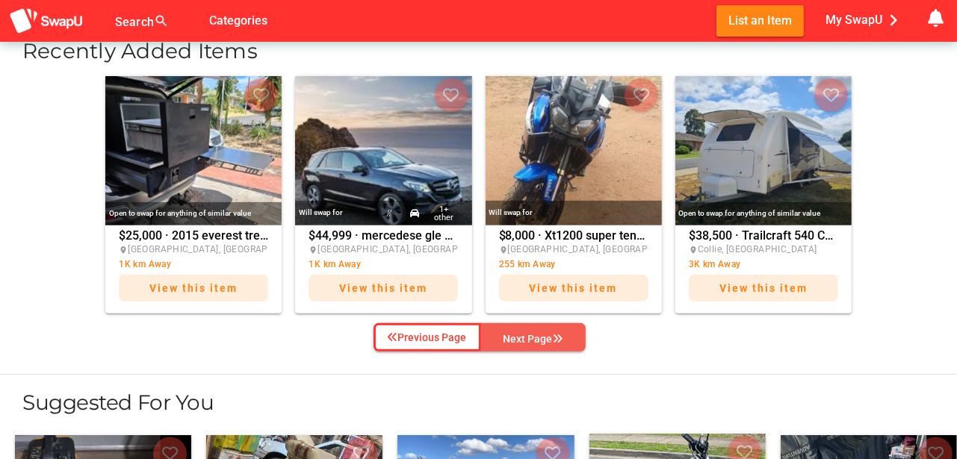
click at [538, 330] on div "Next Page" at bounding box center [534, 339] width 60 height 18
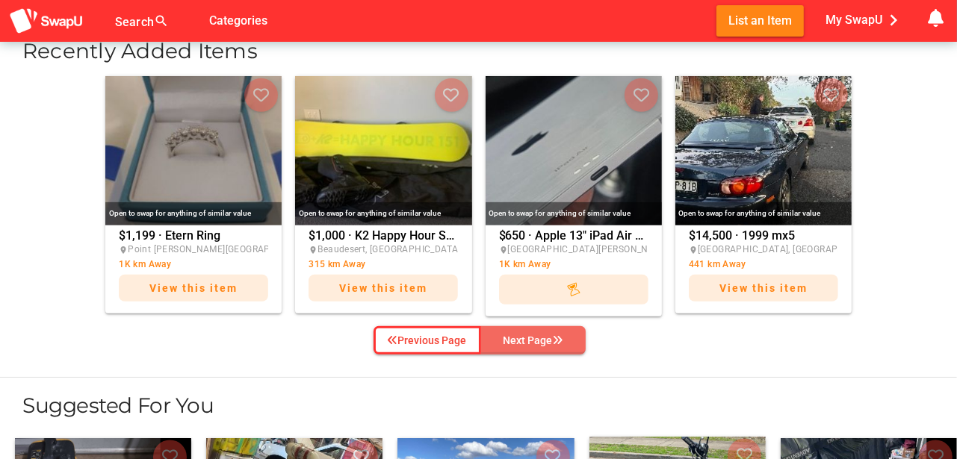
click at [538, 330] on span "Next Page" at bounding box center [533, 340] width 81 height 22
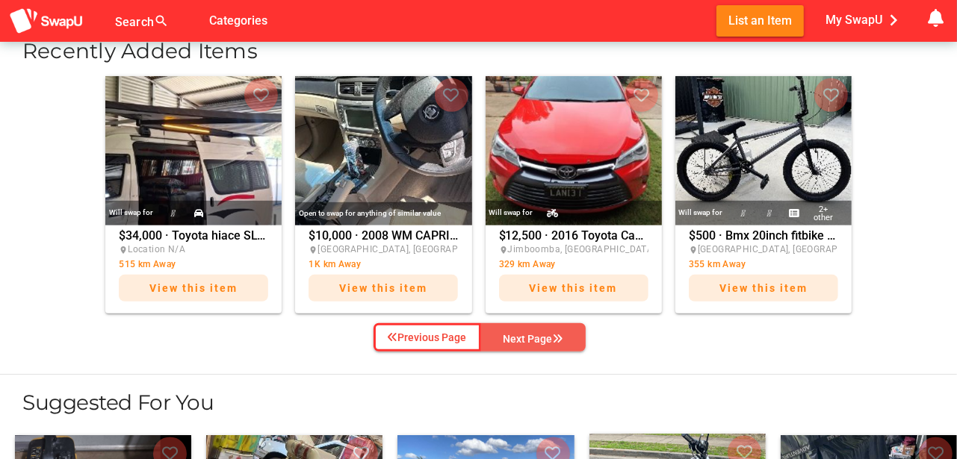
click at [538, 330] on div "Next Page" at bounding box center [534, 339] width 60 height 18
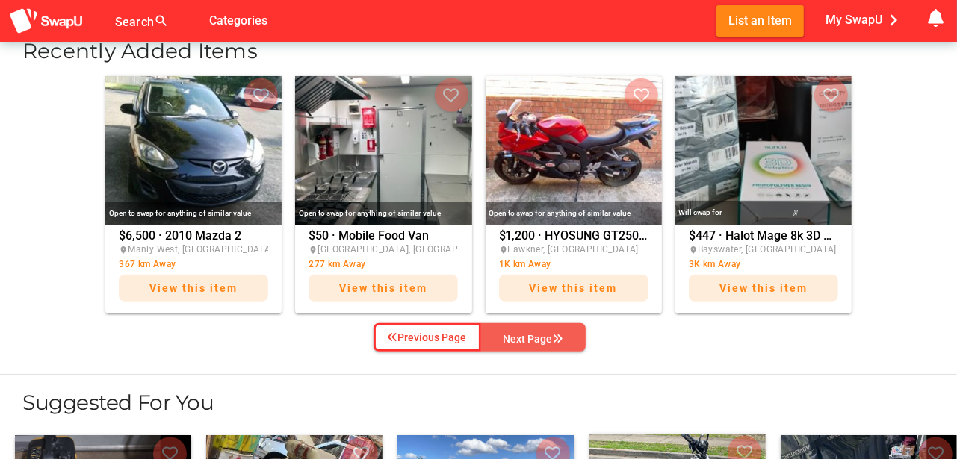
click at [538, 330] on div "Next Page" at bounding box center [534, 339] width 60 height 18
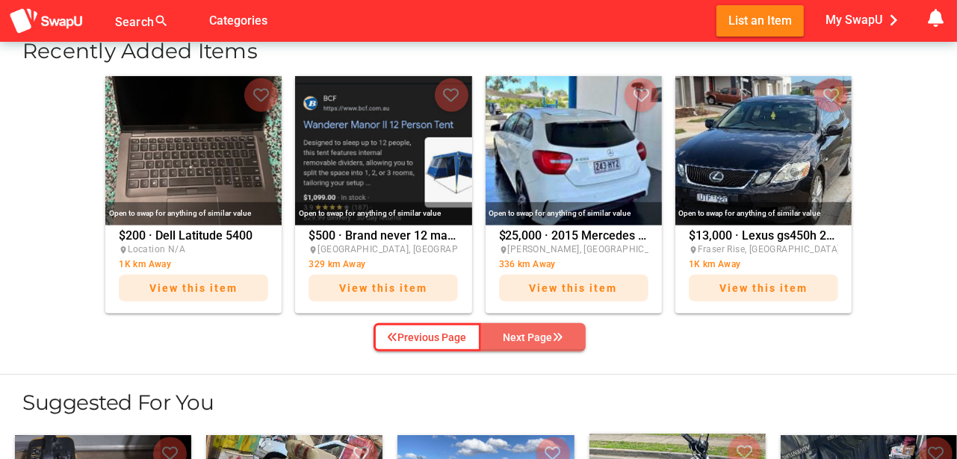
click at [538, 330] on div "Next Page" at bounding box center [534, 338] width 60 height 18
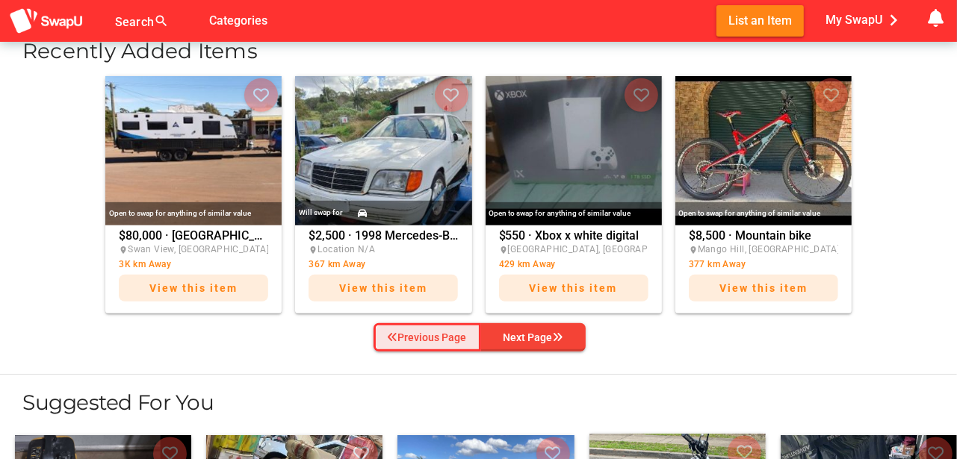
click at [424, 338] on div "Previous Page" at bounding box center [427, 338] width 79 height 18
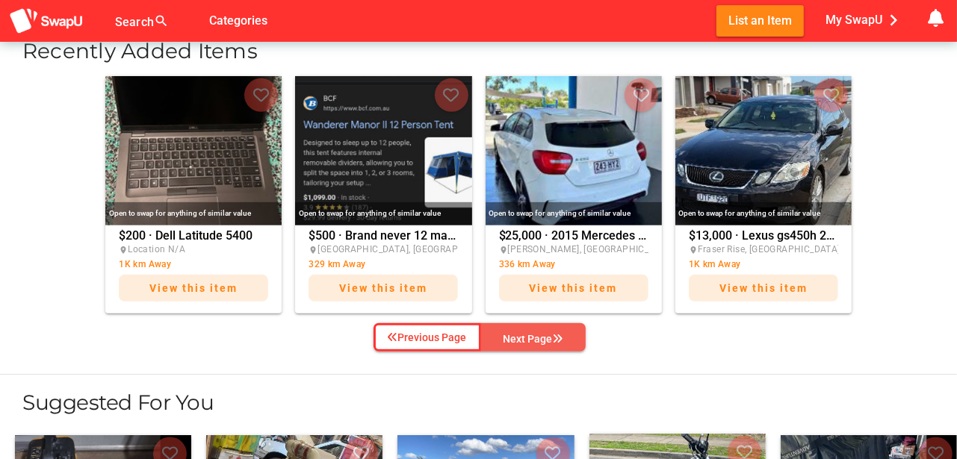
click at [540, 334] on div "Next Page" at bounding box center [534, 339] width 60 height 18
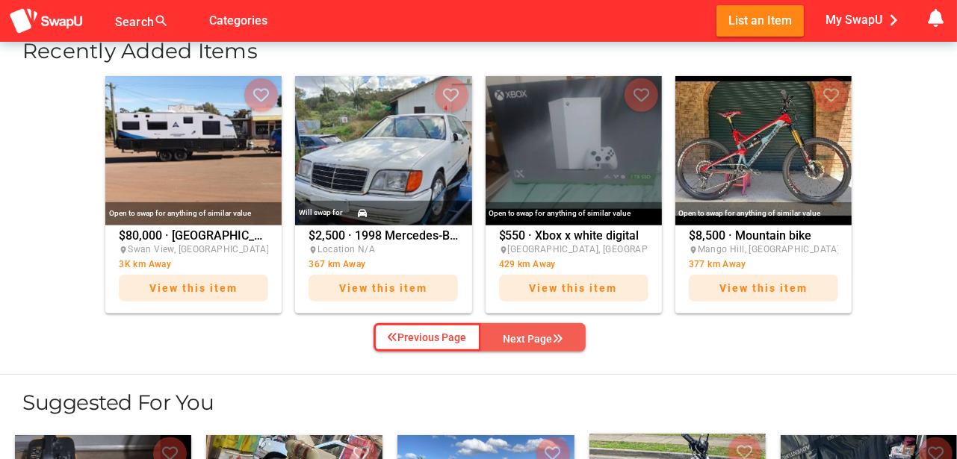
click at [539, 334] on div "Next Page" at bounding box center [534, 339] width 60 height 18
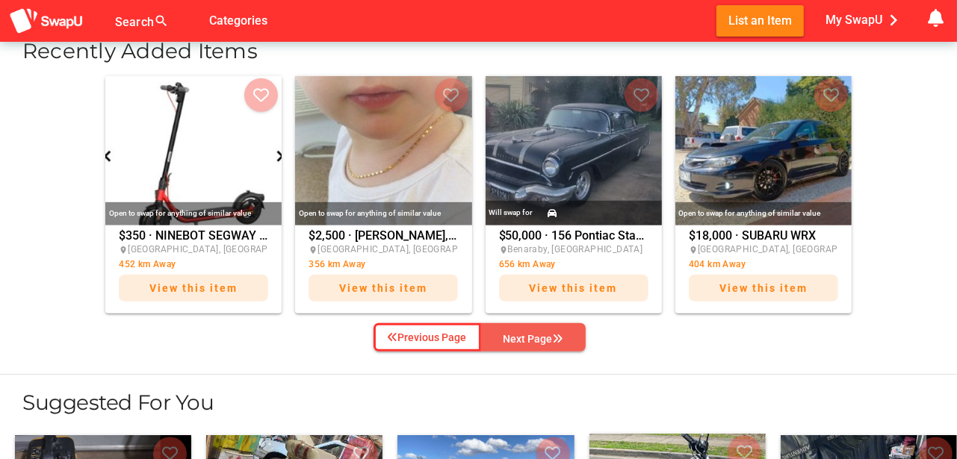
click at [538, 335] on div "Next Page" at bounding box center [534, 339] width 60 height 18
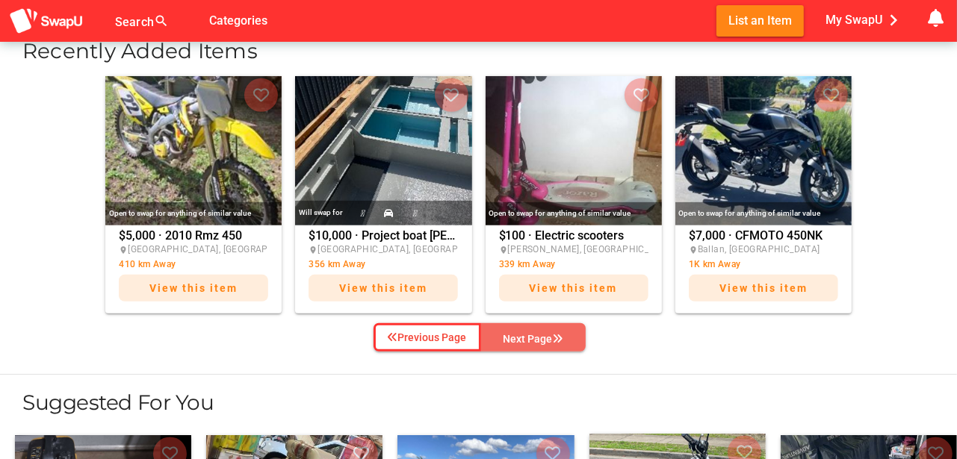
click at [538, 335] on div "Next Page" at bounding box center [534, 339] width 60 height 18
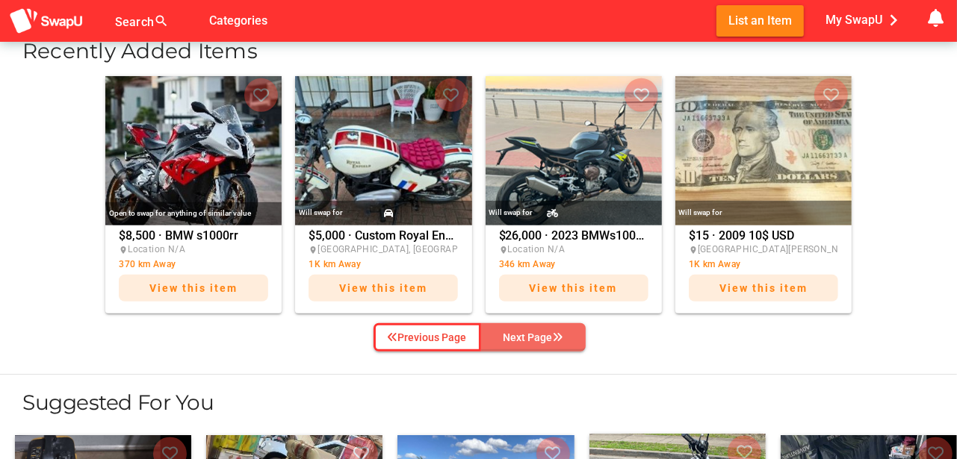
click at [540, 335] on div "Next Page" at bounding box center [534, 338] width 60 height 18
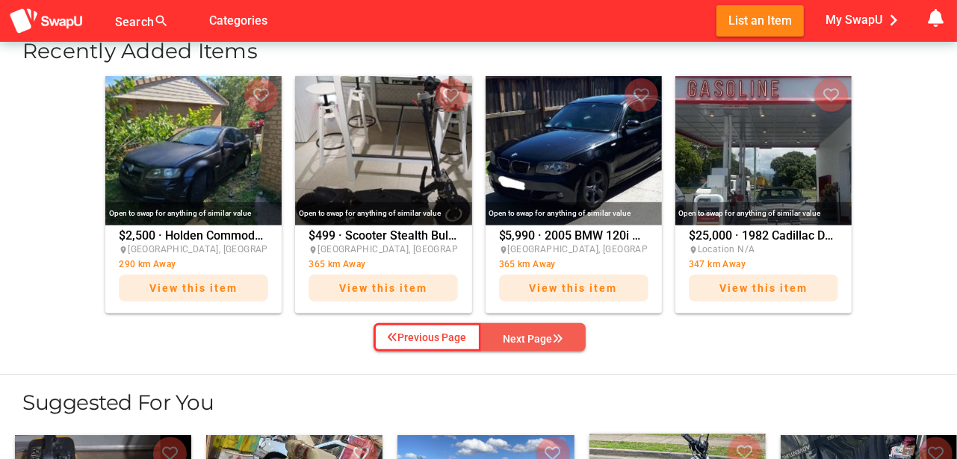
click at [541, 335] on div "Next Page" at bounding box center [534, 339] width 60 height 18
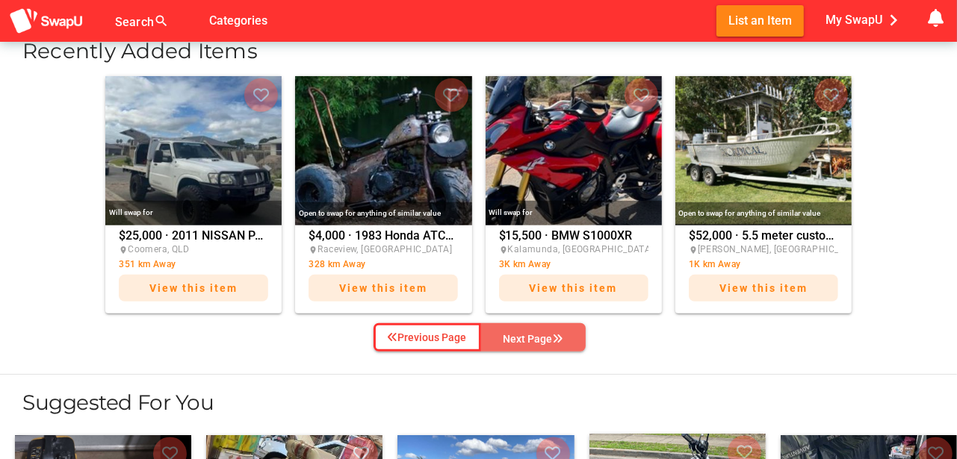
click at [541, 335] on div "Next Page" at bounding box center [534, 339] width 60 height 18
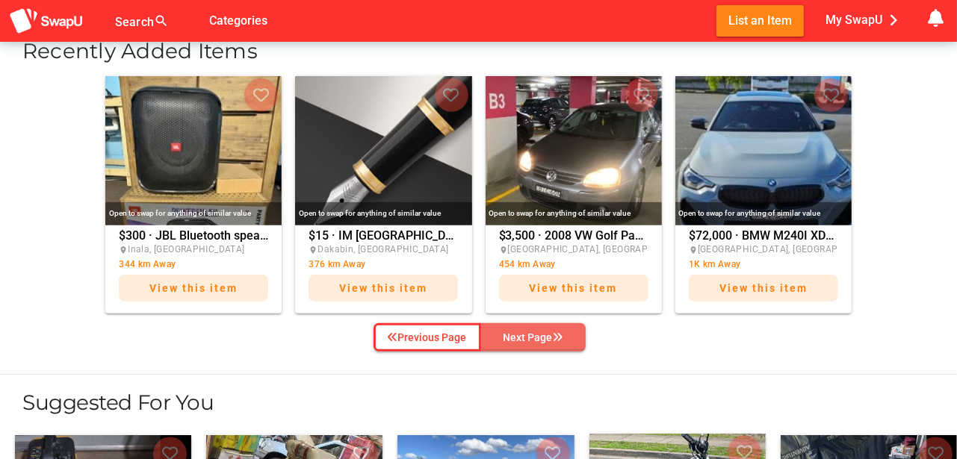
click at [541, 335] on div "Next Page" at bounding box center [534, 338] width 60 height 18
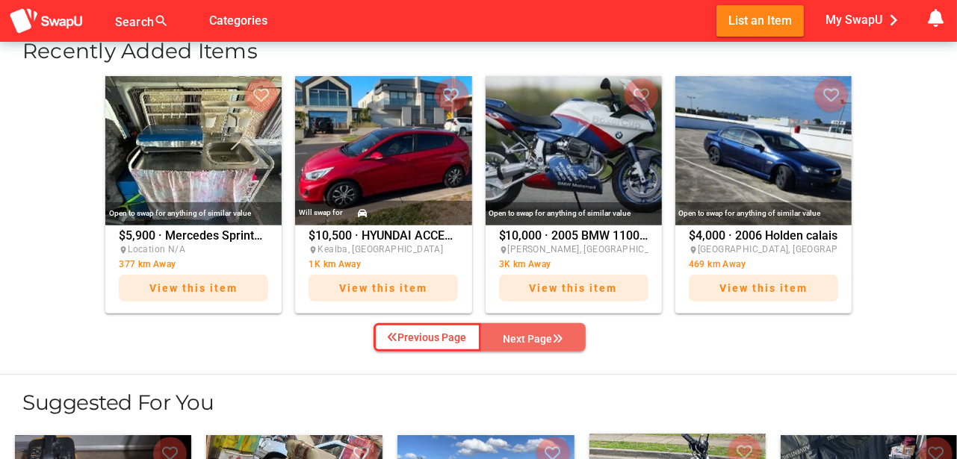
click at [541, 335] on div "Next Page" at bounding box center [534, 339] width 60 height 18
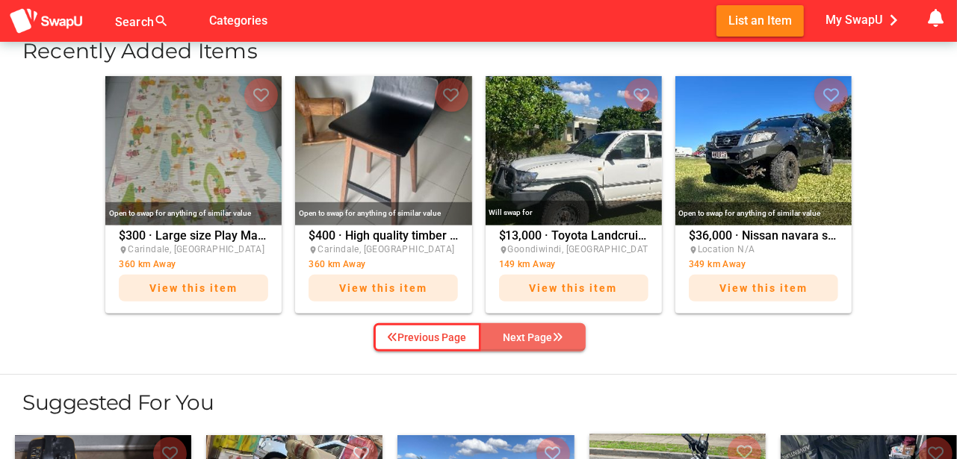
click at [541, 335] on div "Next Page" at bounding box center [534, 338] width 60 height 18
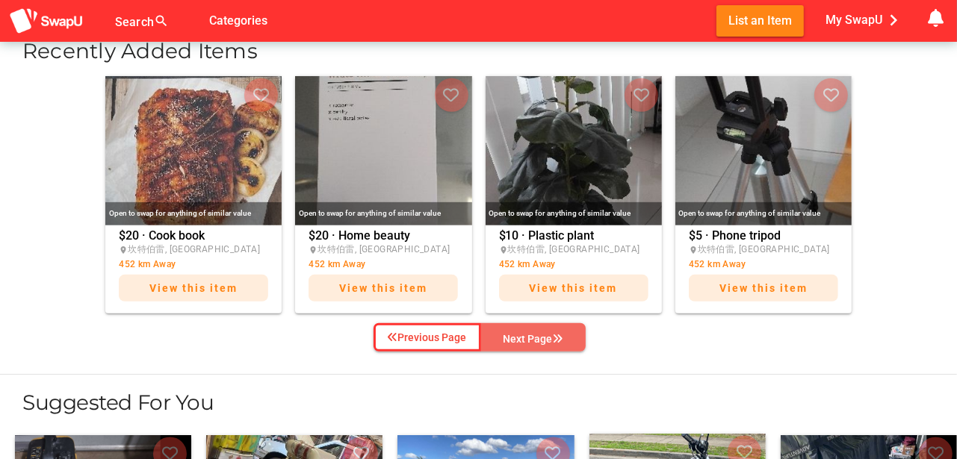
click at [541, 335] on div "Next Page" at bounding box center [534, 339] width 60 height 18
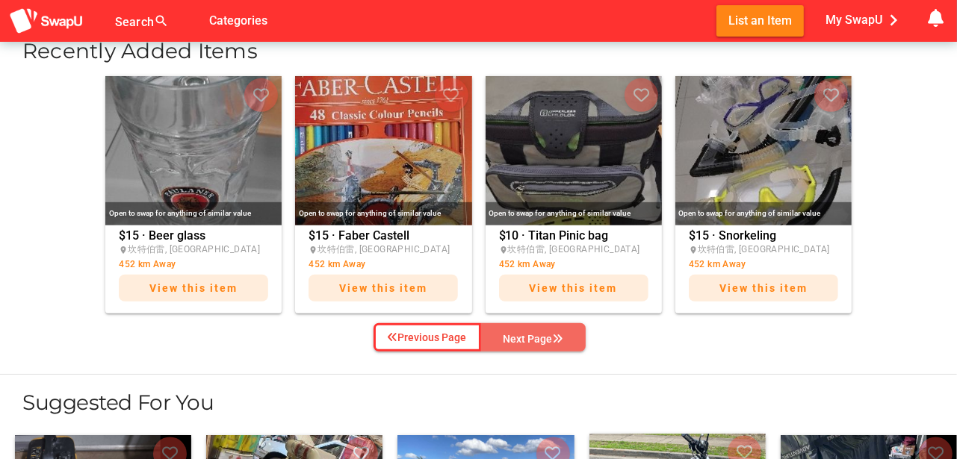
click at [541, 335] on div "Next Page" at bounding box center [534, 339] width 60 height 18
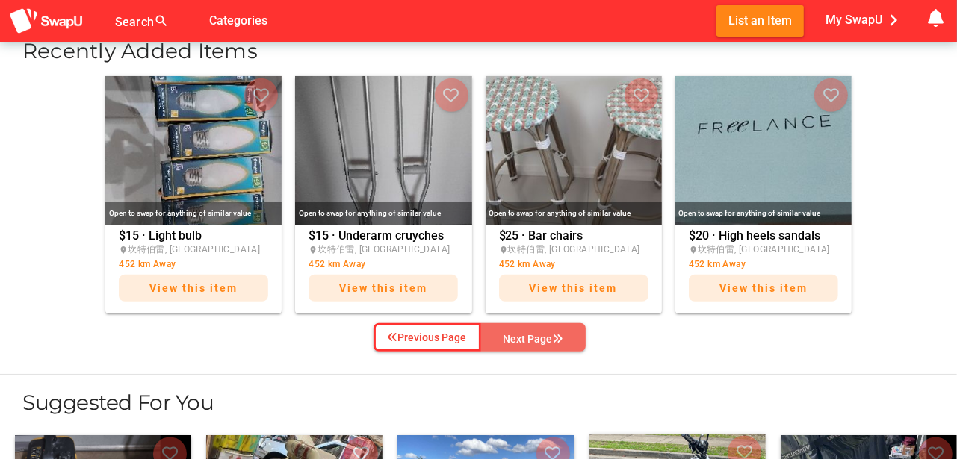
click at [539, 335] on div "Next Page" at bounding box center [534, 339] width 60 height 18
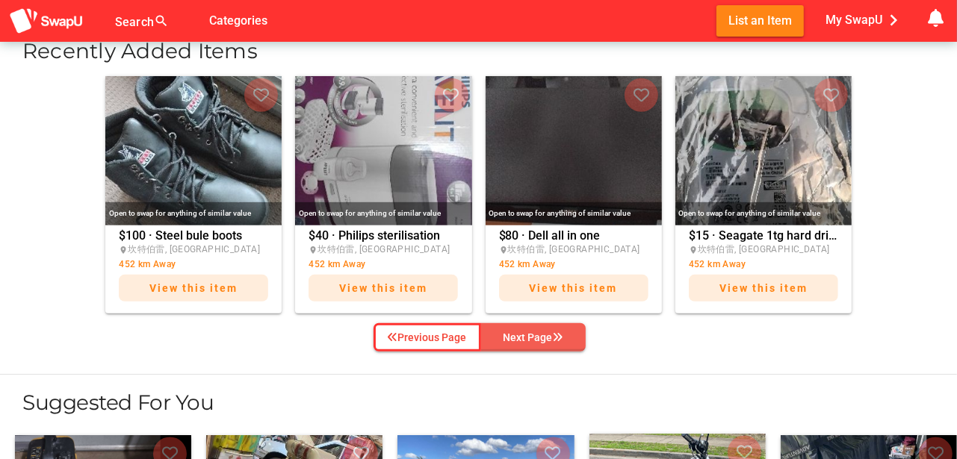
click at [539, 335] on div "Next Page" at bounding box center [534, 338] width 60 height 18
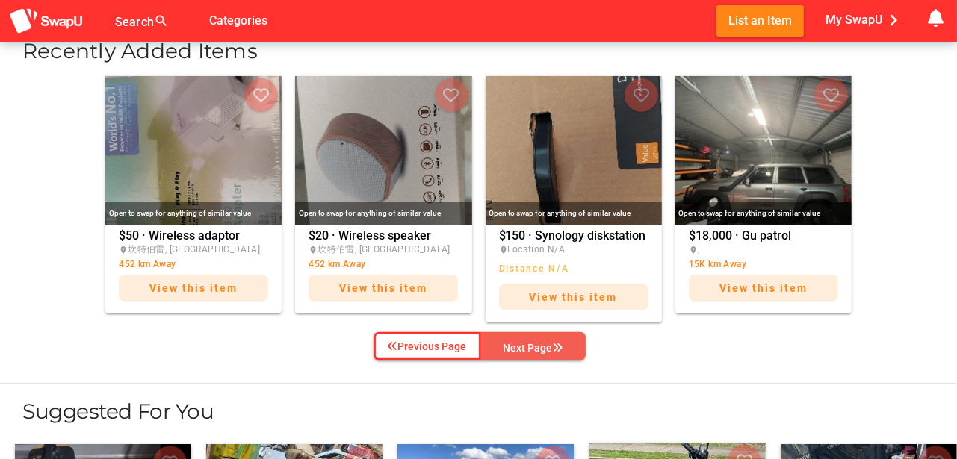
click at [539, 335] on button "Next Page" at bounding box center [533, 346] width 105 height 28
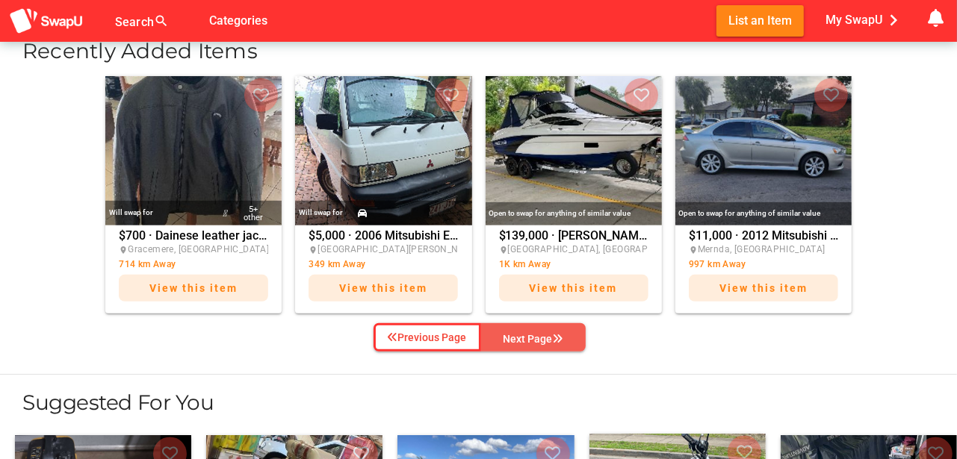
click at [535, 335] on div "Next Page" at bounding box center [534, 339] width 60 height 18
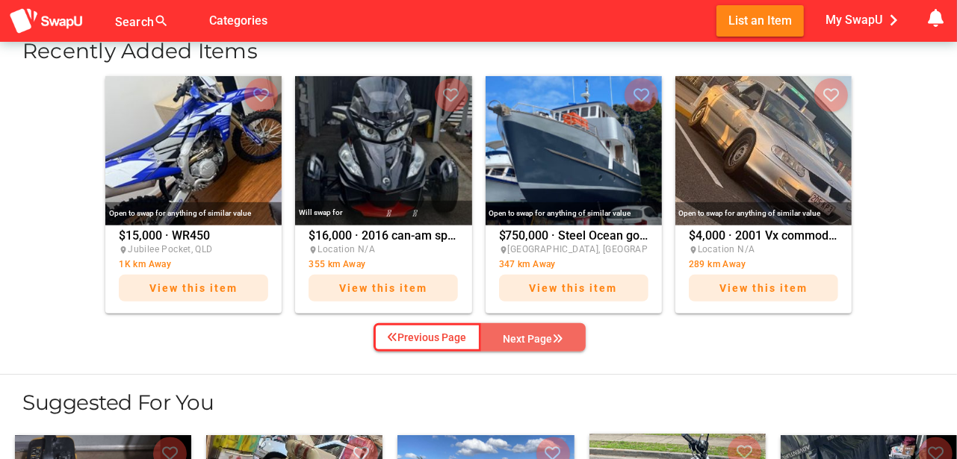
click at [535, 335] on div "Next Page" at bounding box center [534, 339] width 60 height 18
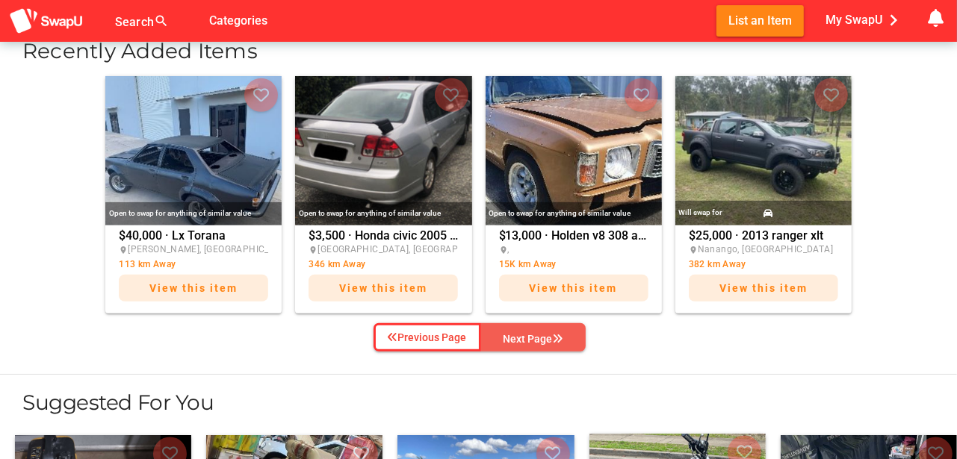
click at [535, 335] on div "Next Page" at bounding box center [534, 339] width 60 height 18
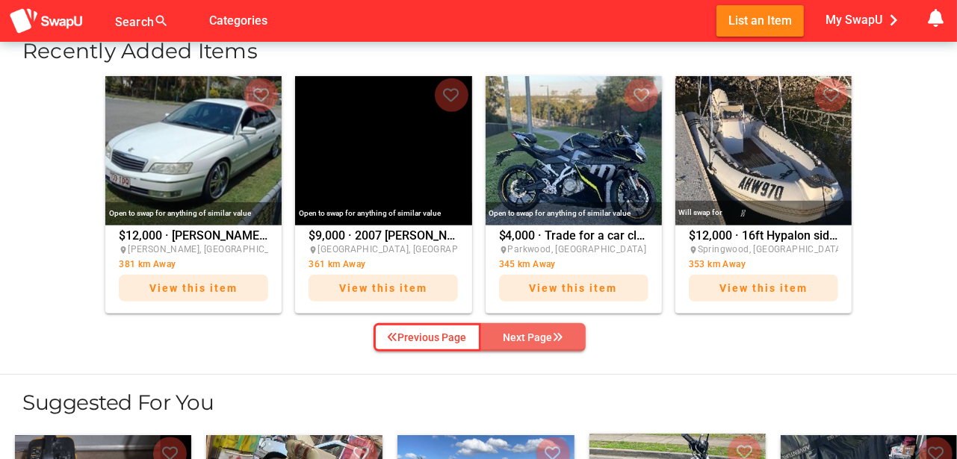
click at [535, 335] on div "Next Page" at bounding box center [534, 338] width 60 height 18
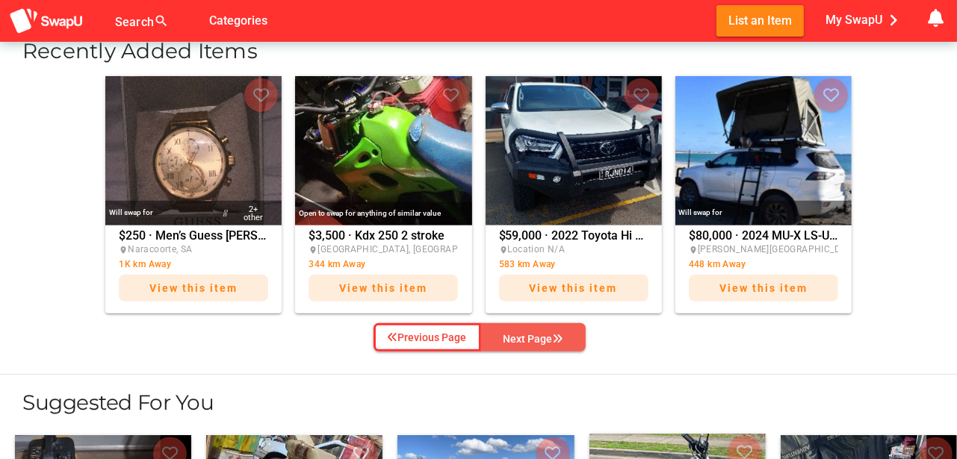
click at [535, 335] on div "Next Page" at bounding box center [534, 339] width 60 height 18
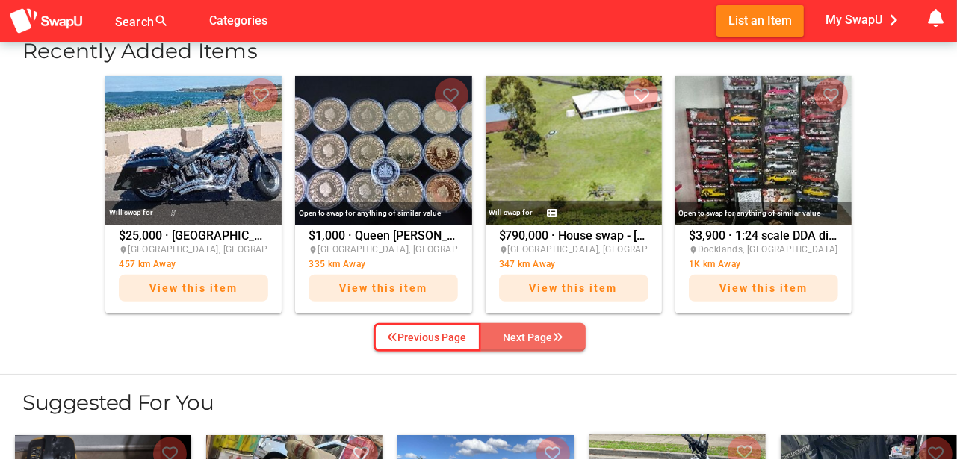
click at [535, 335] on div "Next Page" at bounding box center [534, 338] width 60 height 18
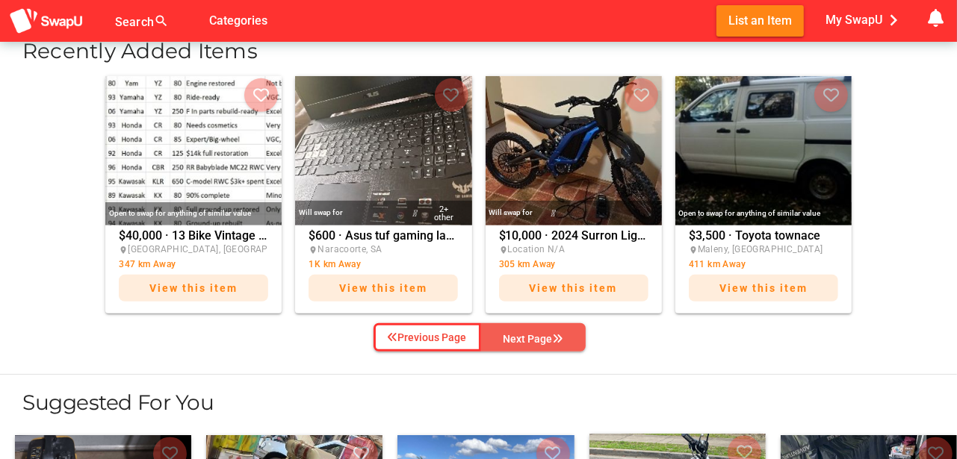
click at [524, 330] on div "Next Page" at bounding box center [534, 339] width 60 height 18
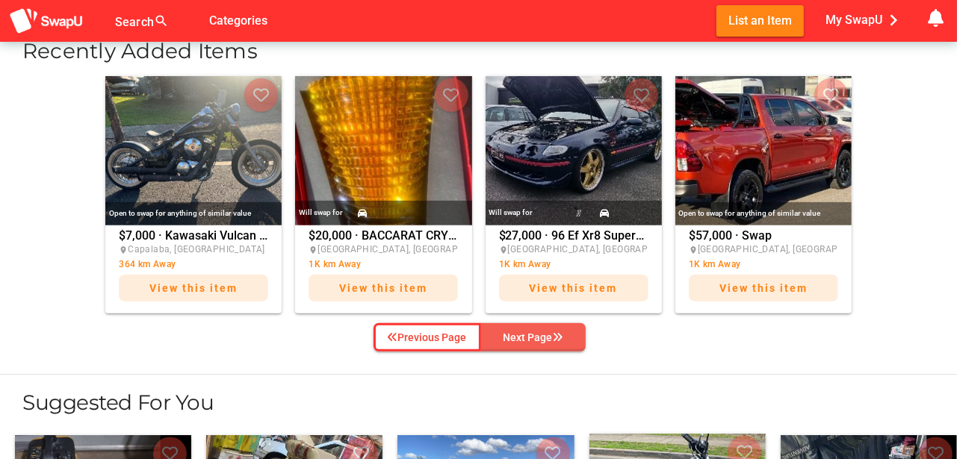
click at [524, 329] on div "Next Page" at bounding box center [534, 338] width 60 height 18
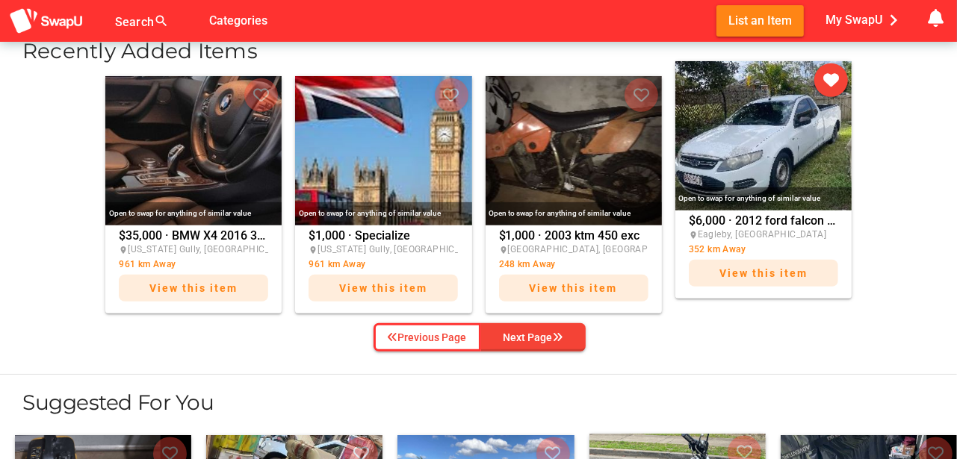
click at [727, 196] on div "Open to swap for anything of similar value" at bounding box center [763, 199] width 176 height 23
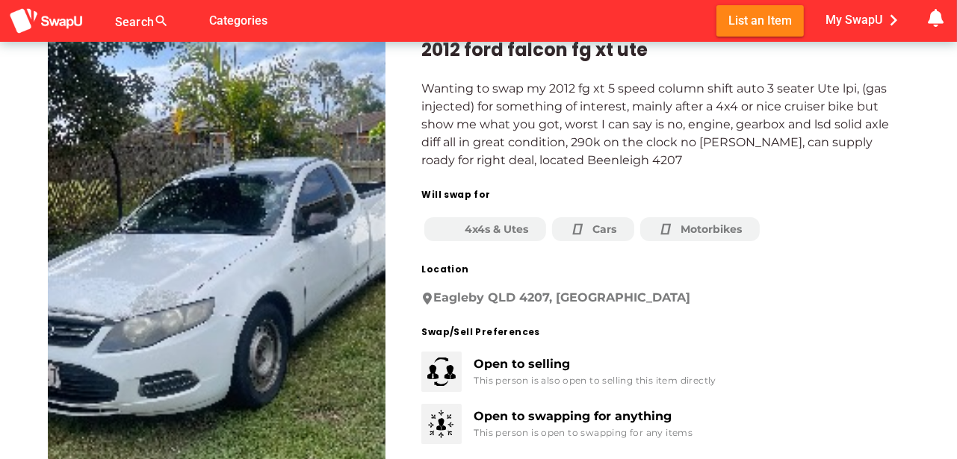
scroll to position [49, 0]
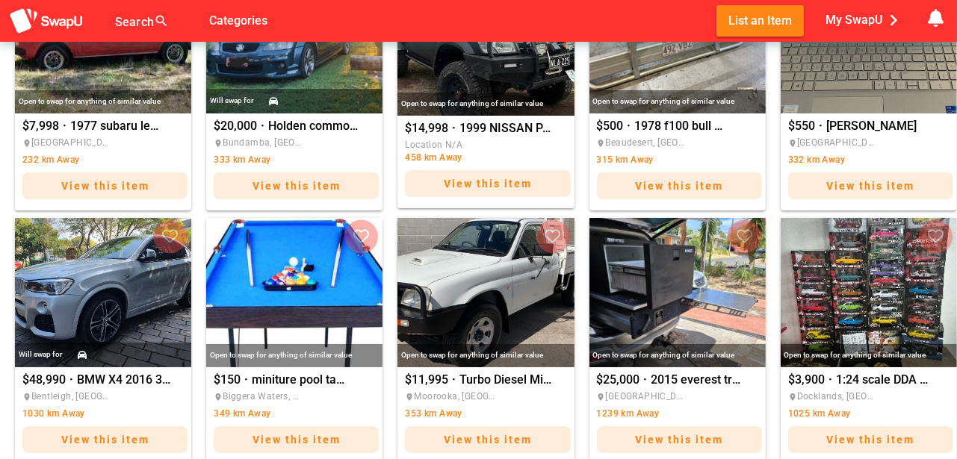
scroll to position [1319, 0]
